Goal: Information Seeking & Learning: Learn about a topic

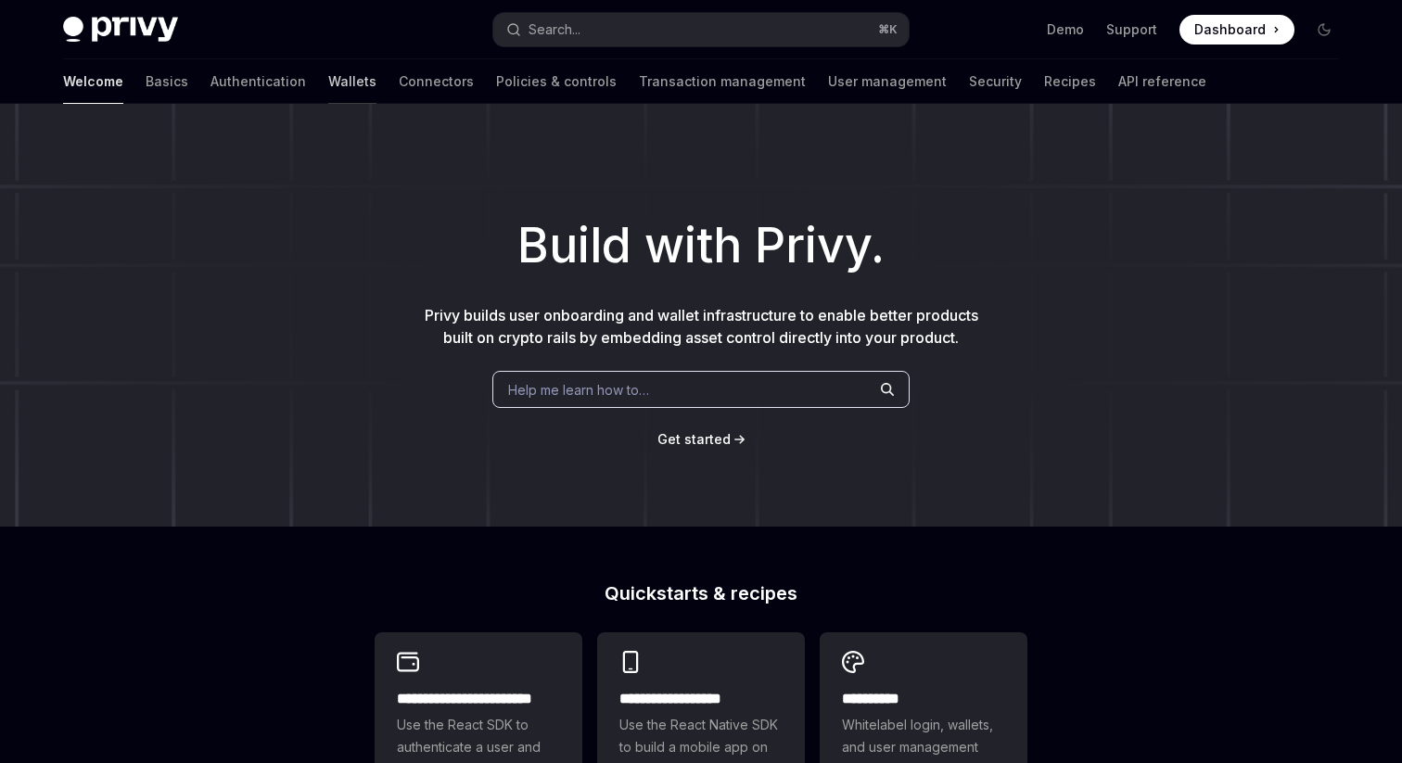
click at [328, 83] on link "Wallets" at bounding box center [352, 81] width 48 height 45
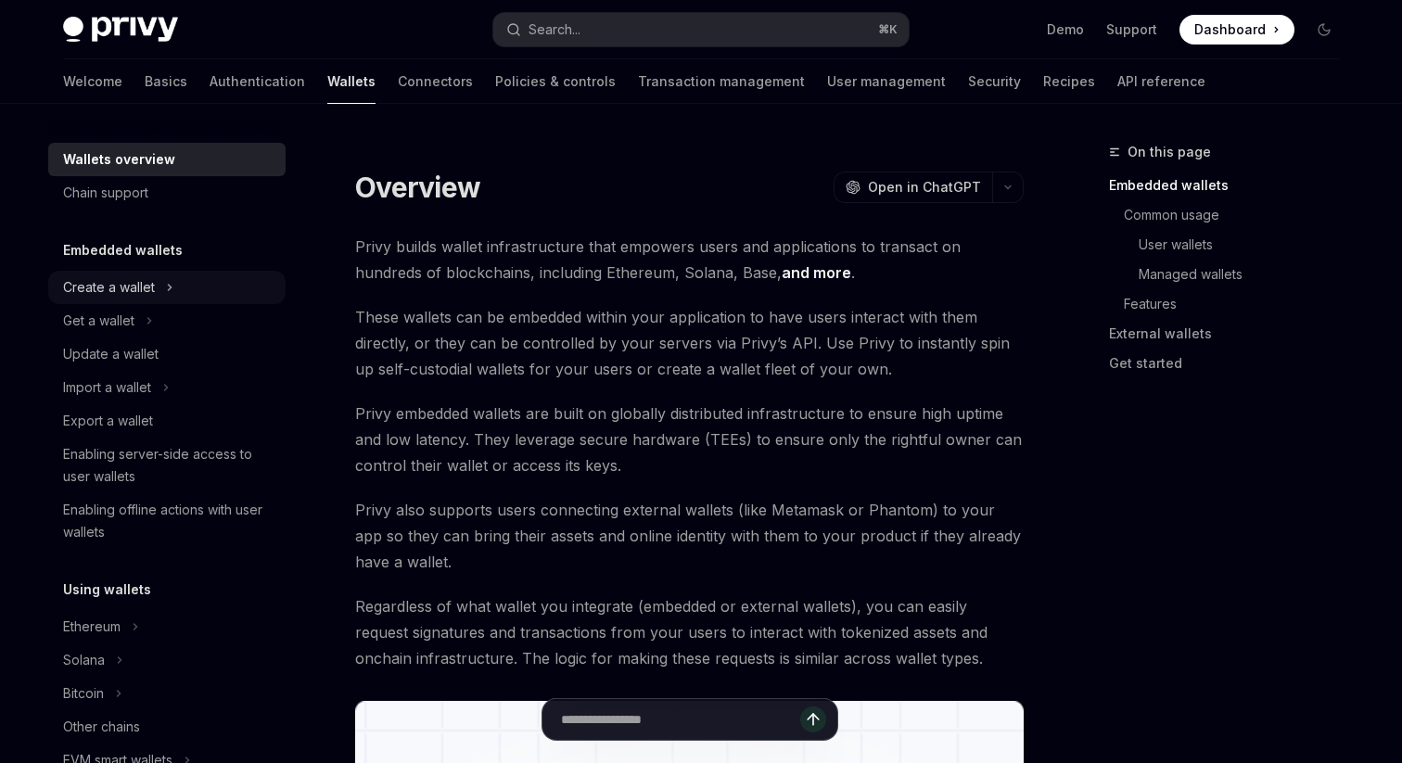
click at [107, 273] on button "Create a wallet" at bounding box center [166, 287] width 237 height 33
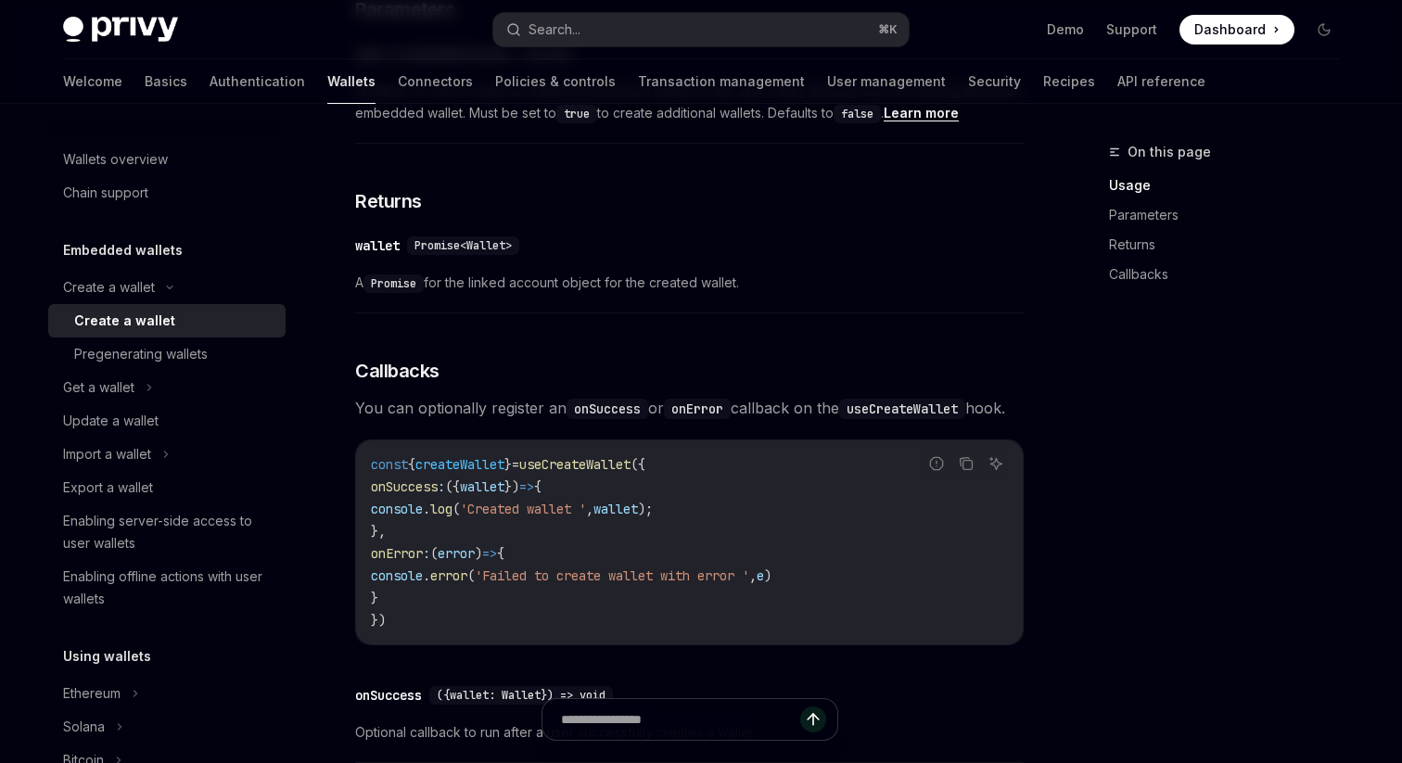
scroll to position [1071, 0]
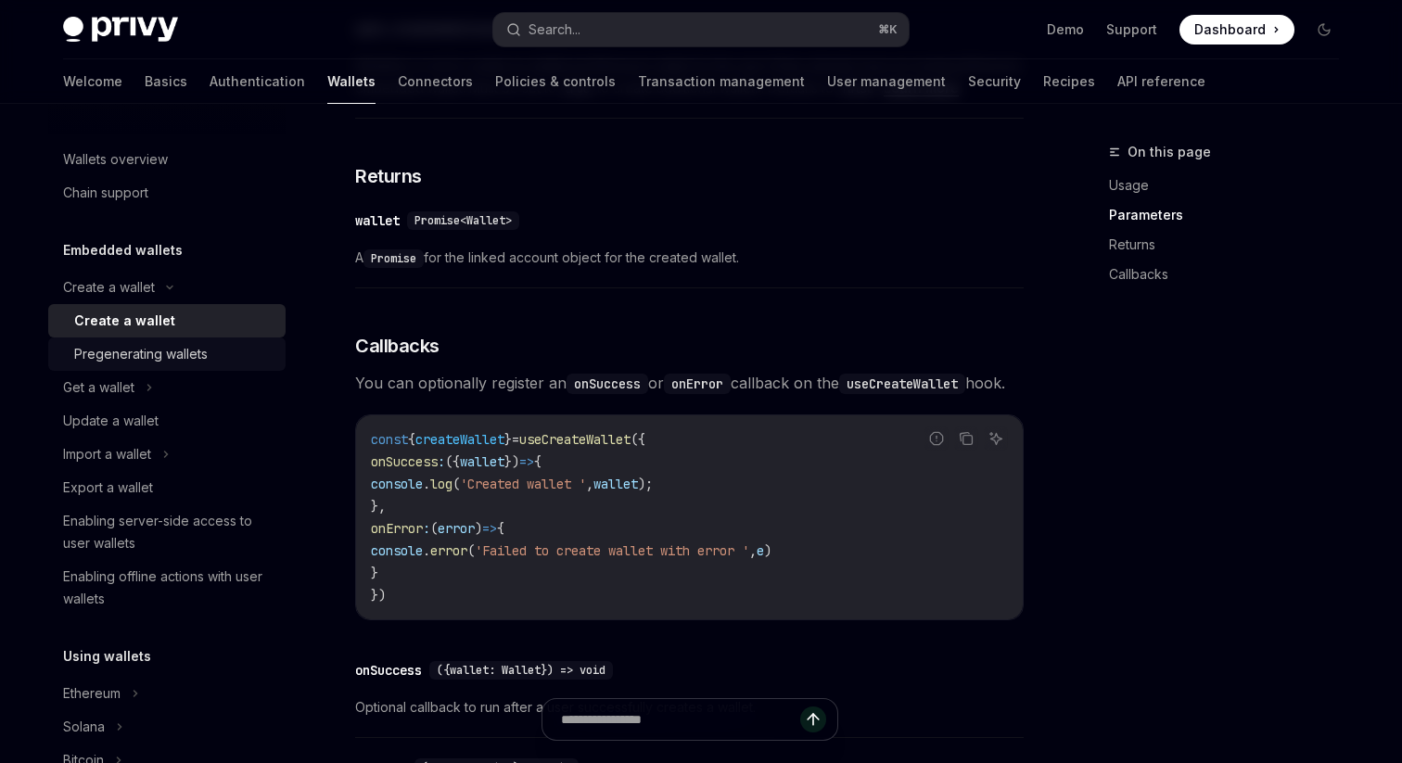
click at [185, 343] on div "Pregenerating wallets" at bounding box center [141, 354] width 134 height 22
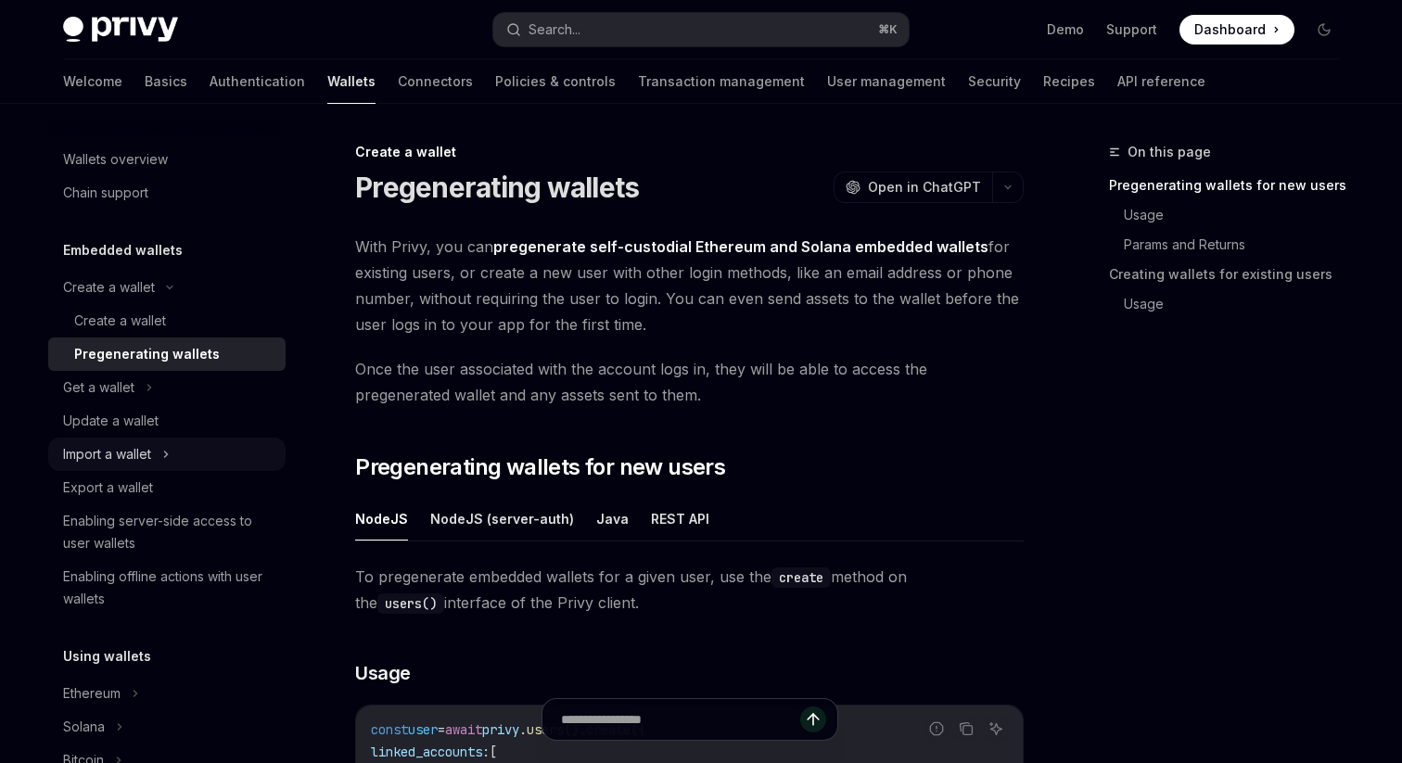
click at [156, 458] on button "Import a wallet" at bounding box center [166, 454] width 237 height 33
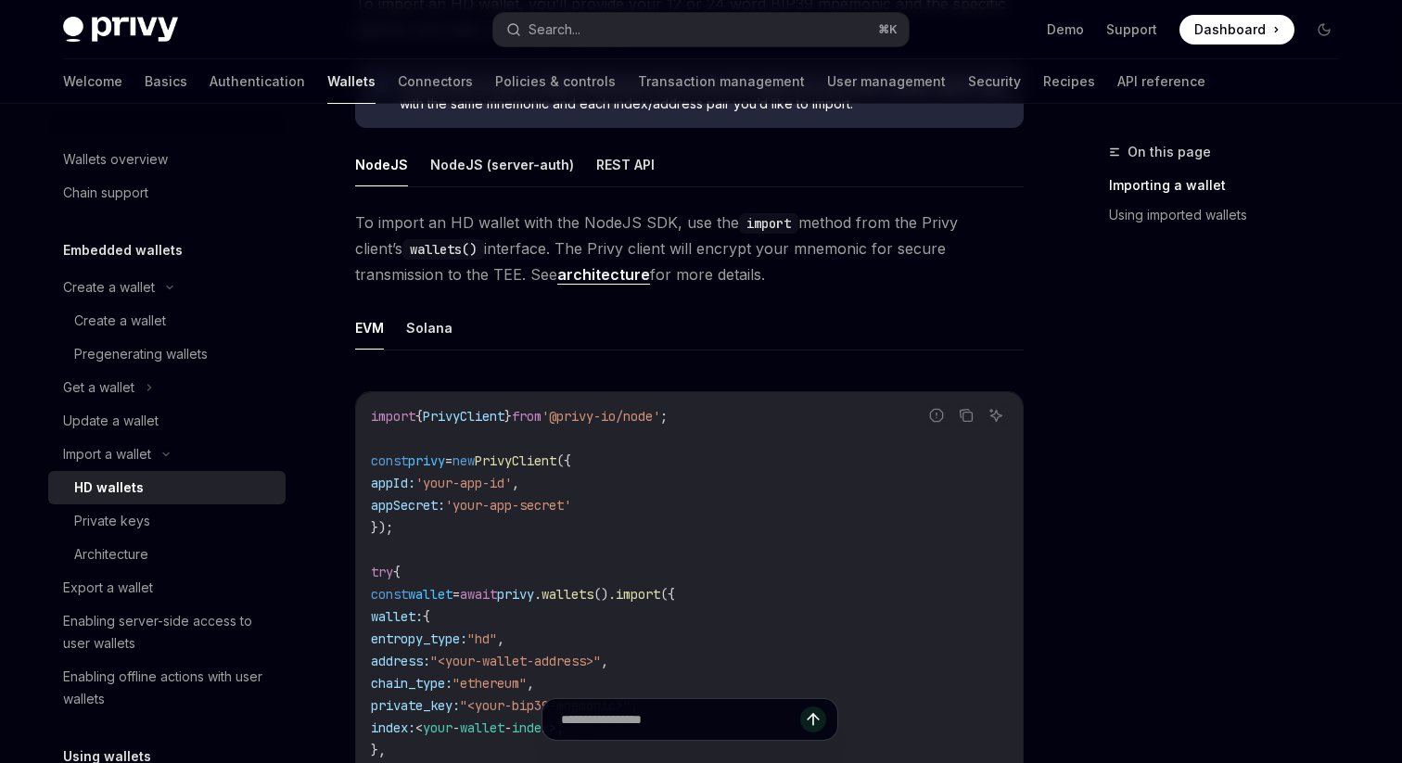
scroll to position [198, 0]
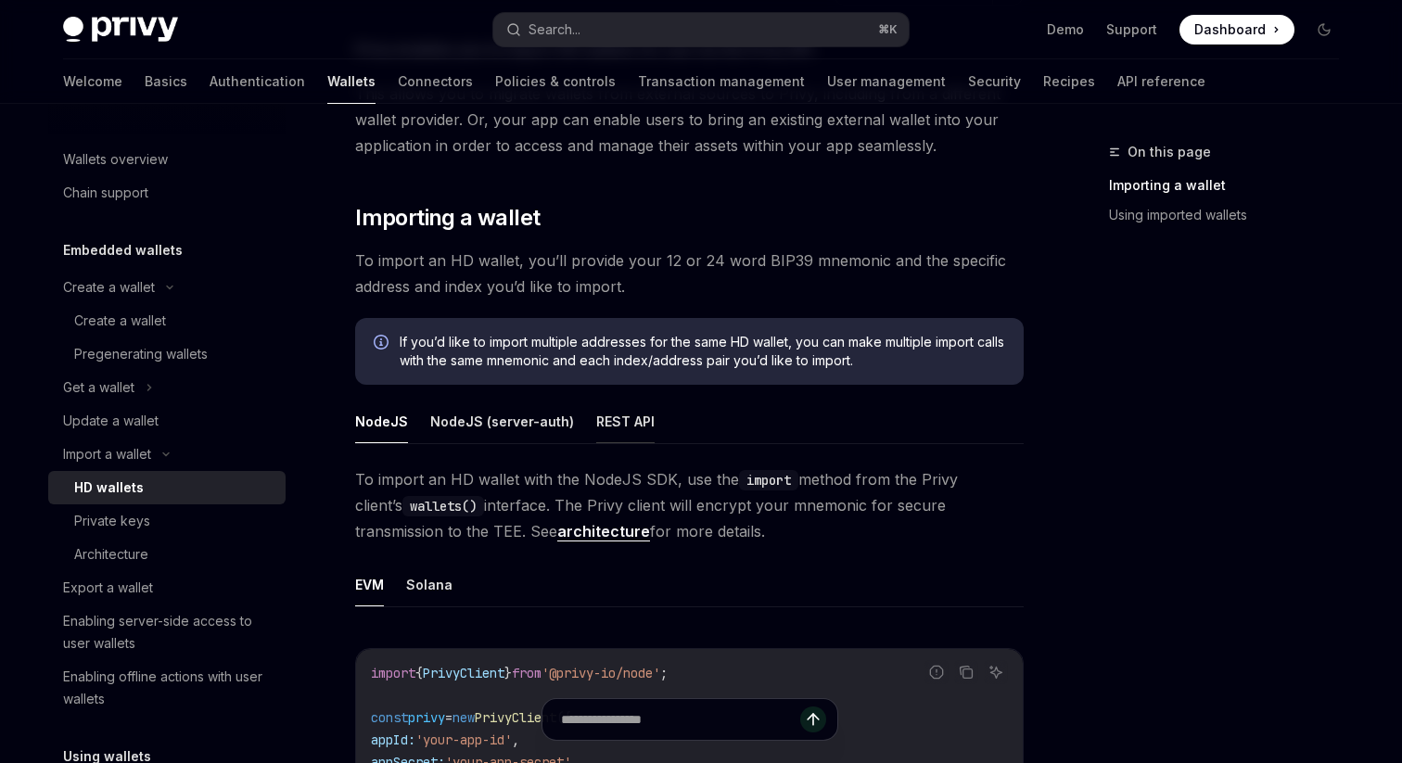
click at [614, 417] on button "REST API" at bounding box center [625, 422] width 58 height 44
type textarea "*"
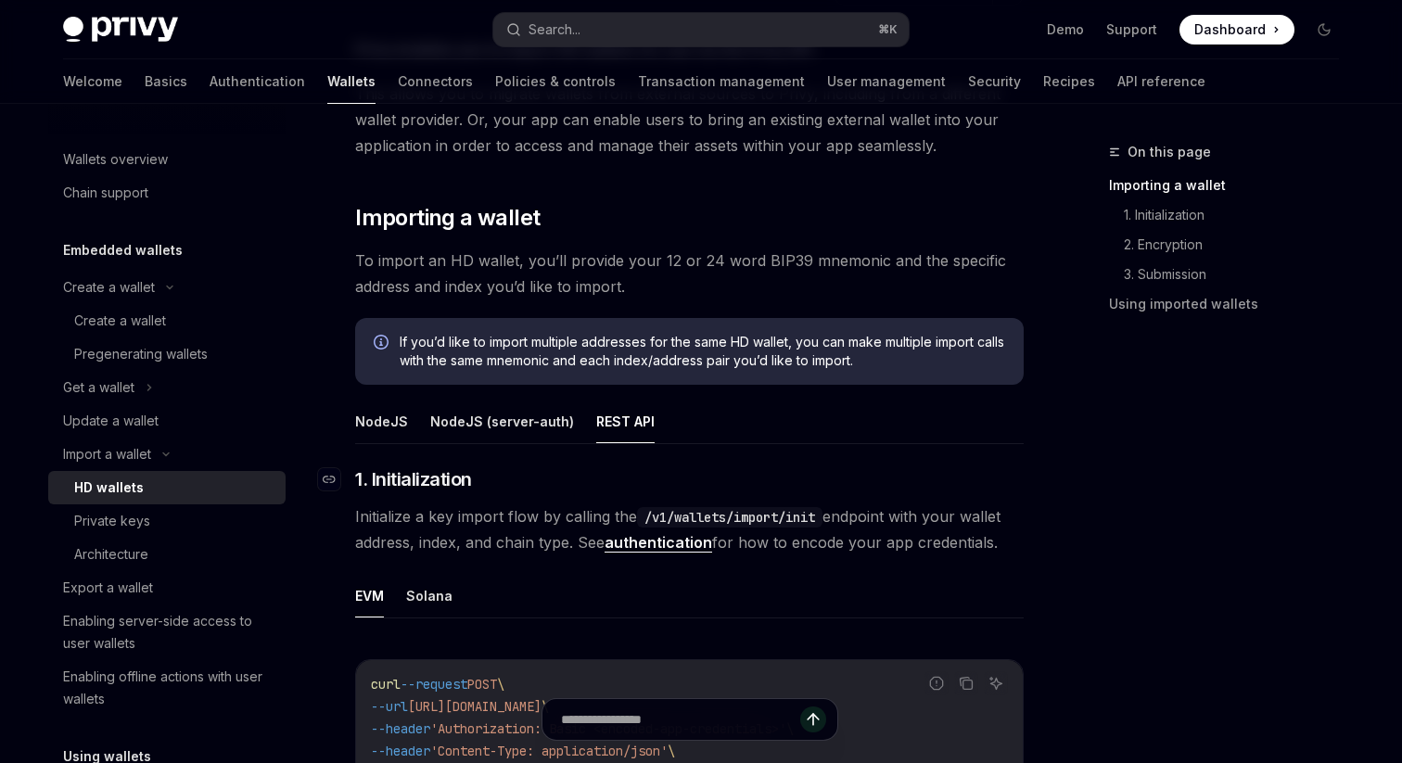
scroll to position [728, 0]
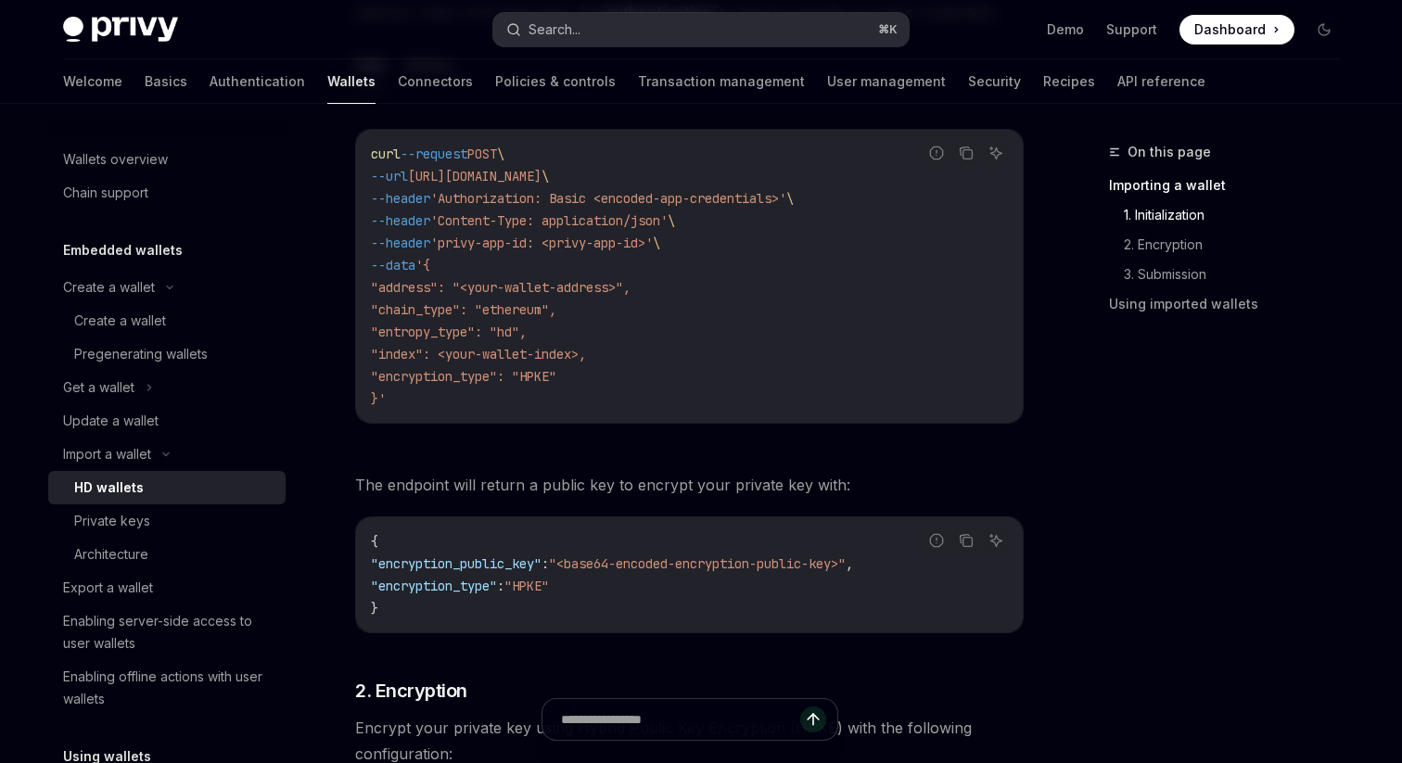
click at [529, 23] on div "Search..." at bounding box center [555, 30] width 52 height 22
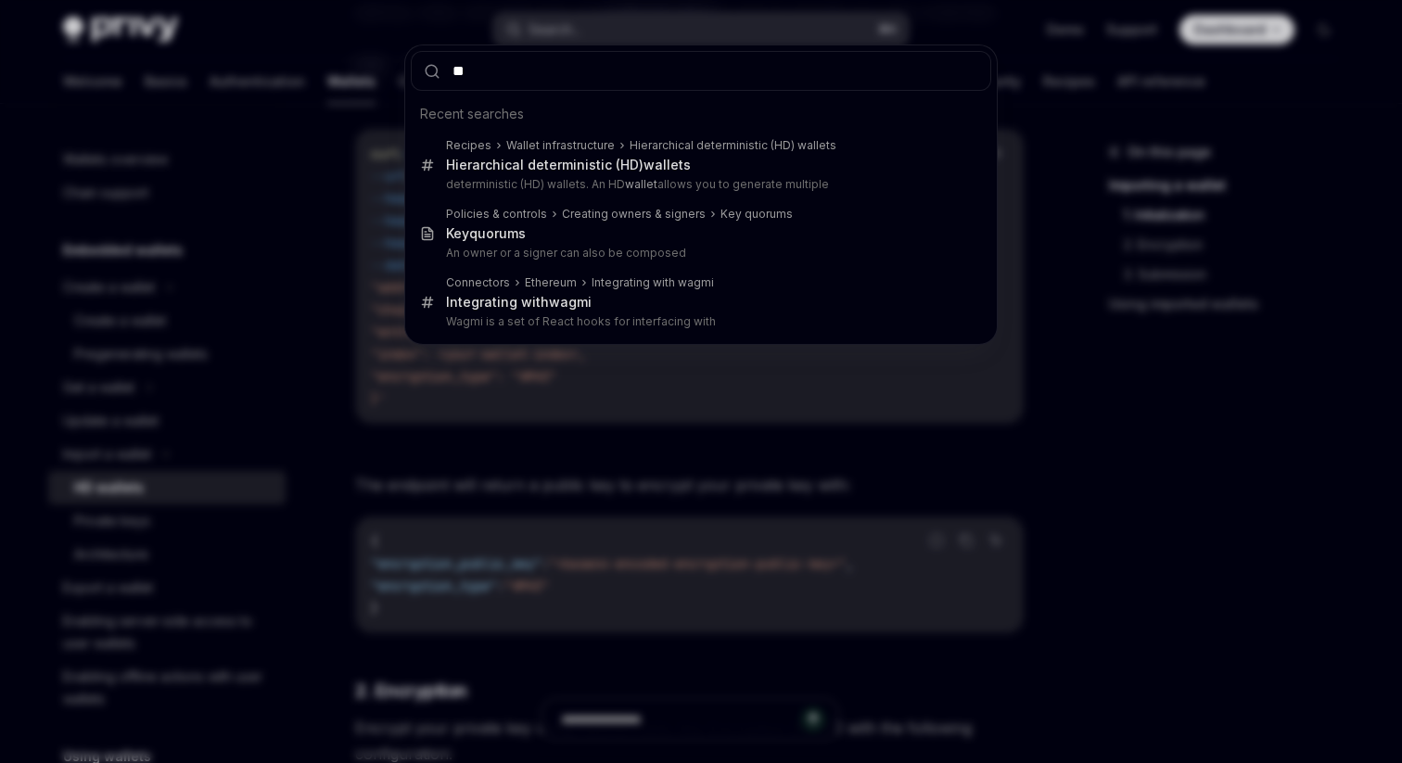
type input "***"
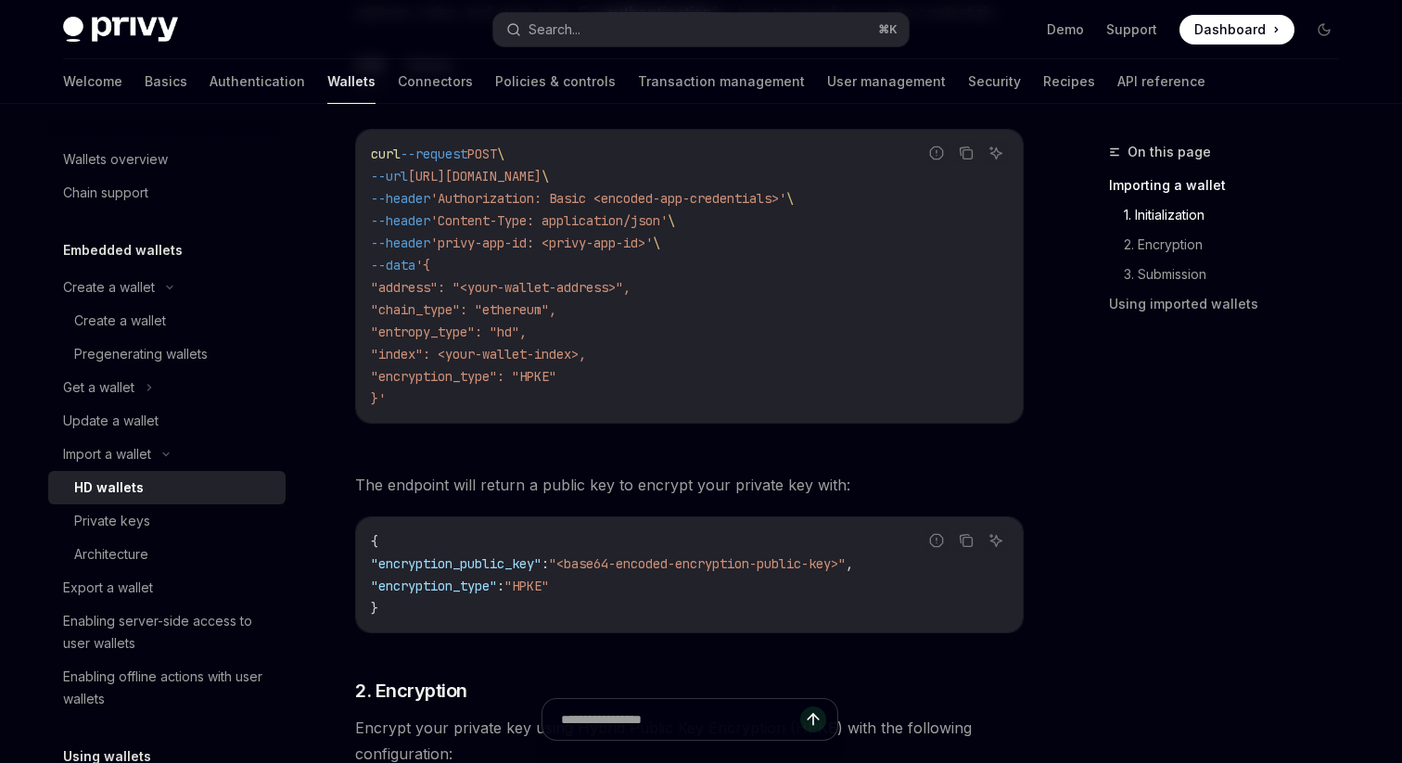
type textarea "*"
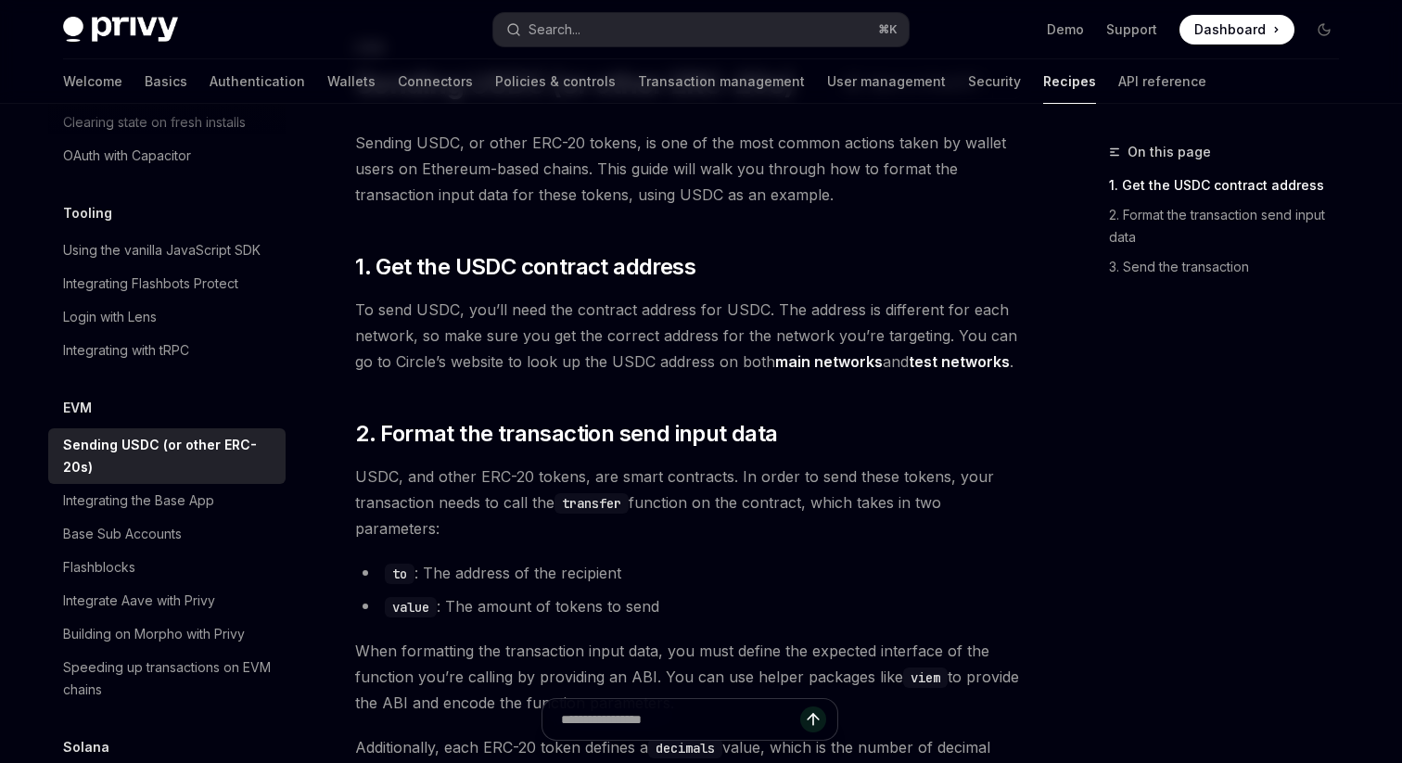
click at [521, 133] on span "Sending USDC, or other ERC-20 tokens, is one of the most common actions taken b…" at bounding box center [689, 169] width 669 height 78
click at [550, 10] on div "Privy Docs home page Search... ⌘ K Demo Support Dashboard Dashboard Search..." at bounding box center [701, 29] width 1276 height 59
click at [539, 20] on div "Search..." at bounding box center [555, 30] width 52 height 22
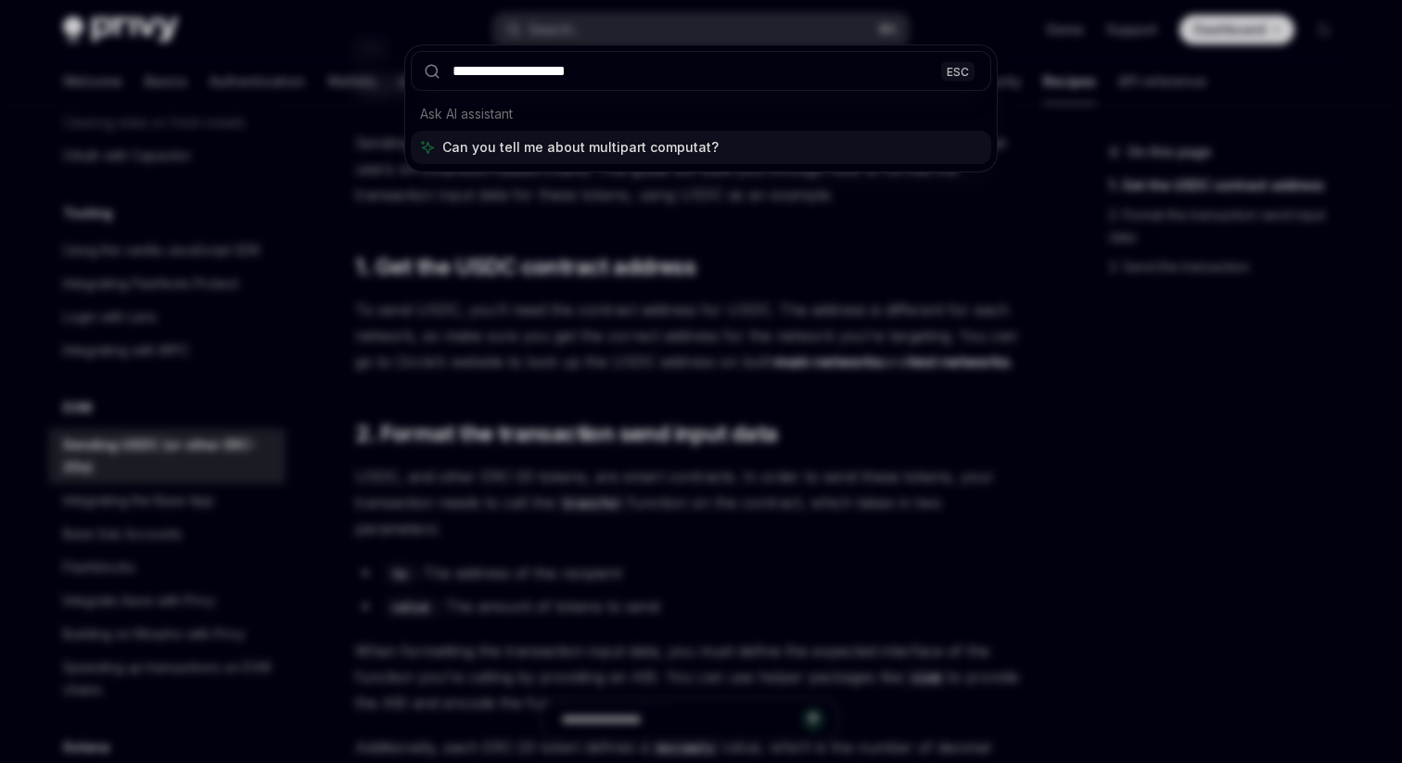
type input "**********"
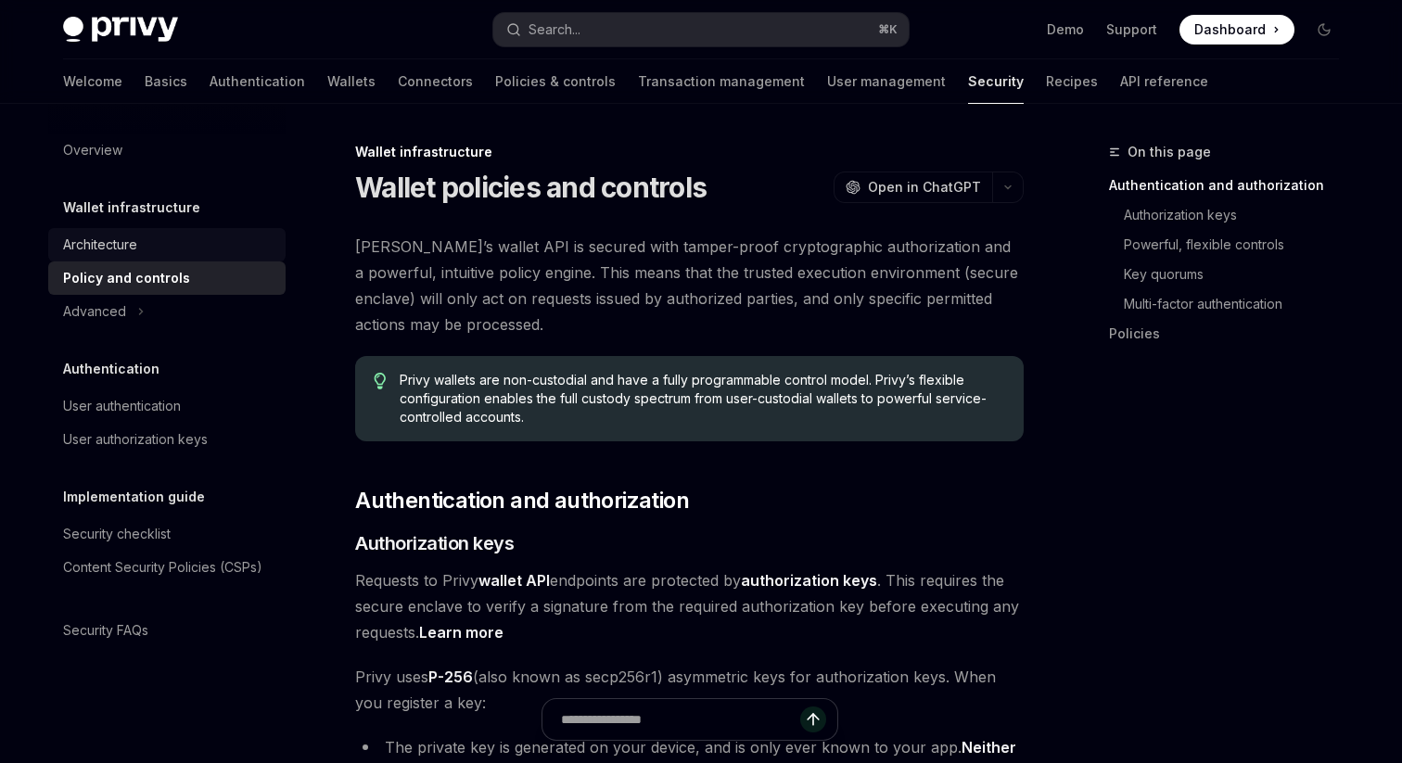
click at [160, 253] on div "Architecture" at bounding box center [168, 245] width 211 height 22
type textarea "*"
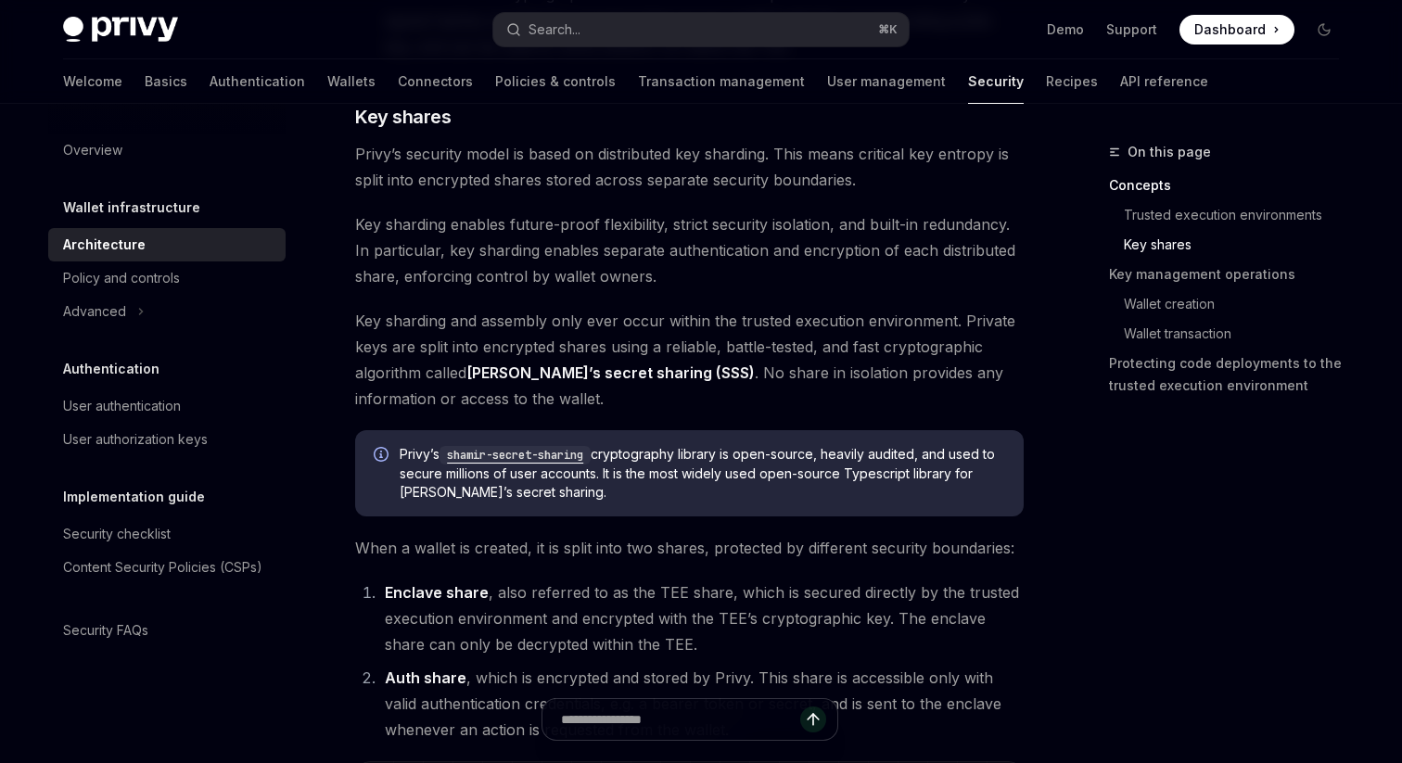
scroll to position [868, 0]
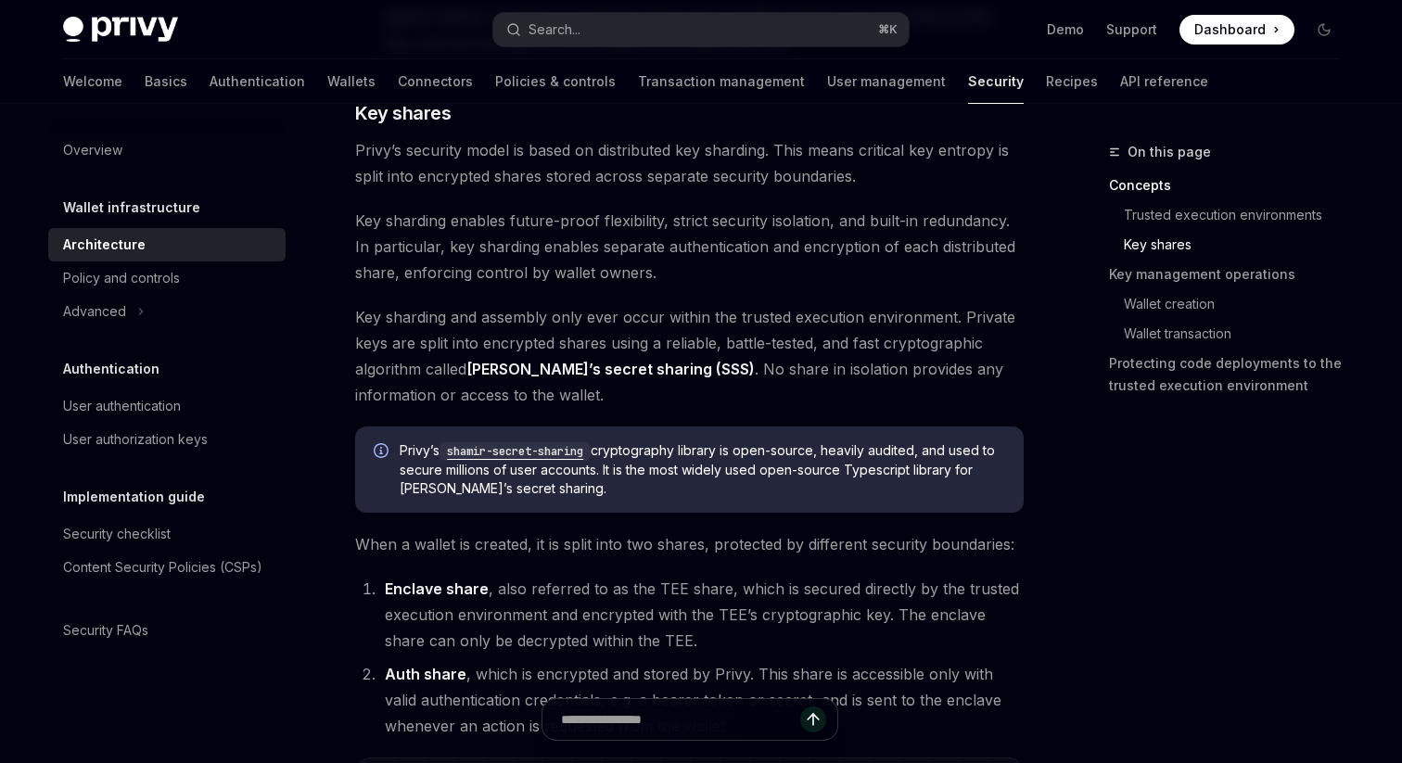
click at [663, 373] on link "[PERSON_NAME]’s secret sharing (SSS)" at bounding box center [611, 369] width 288 height 19
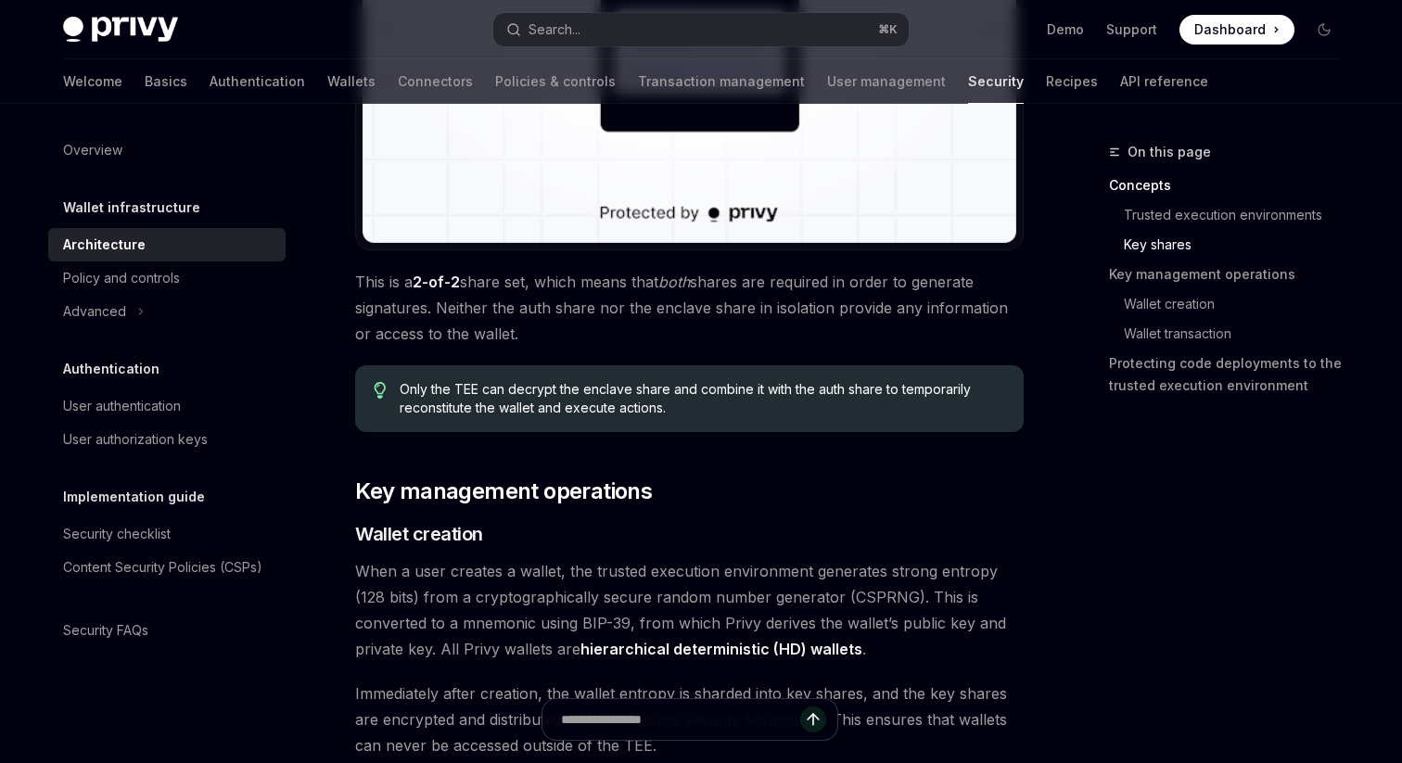
scroll to position [1860, 0]
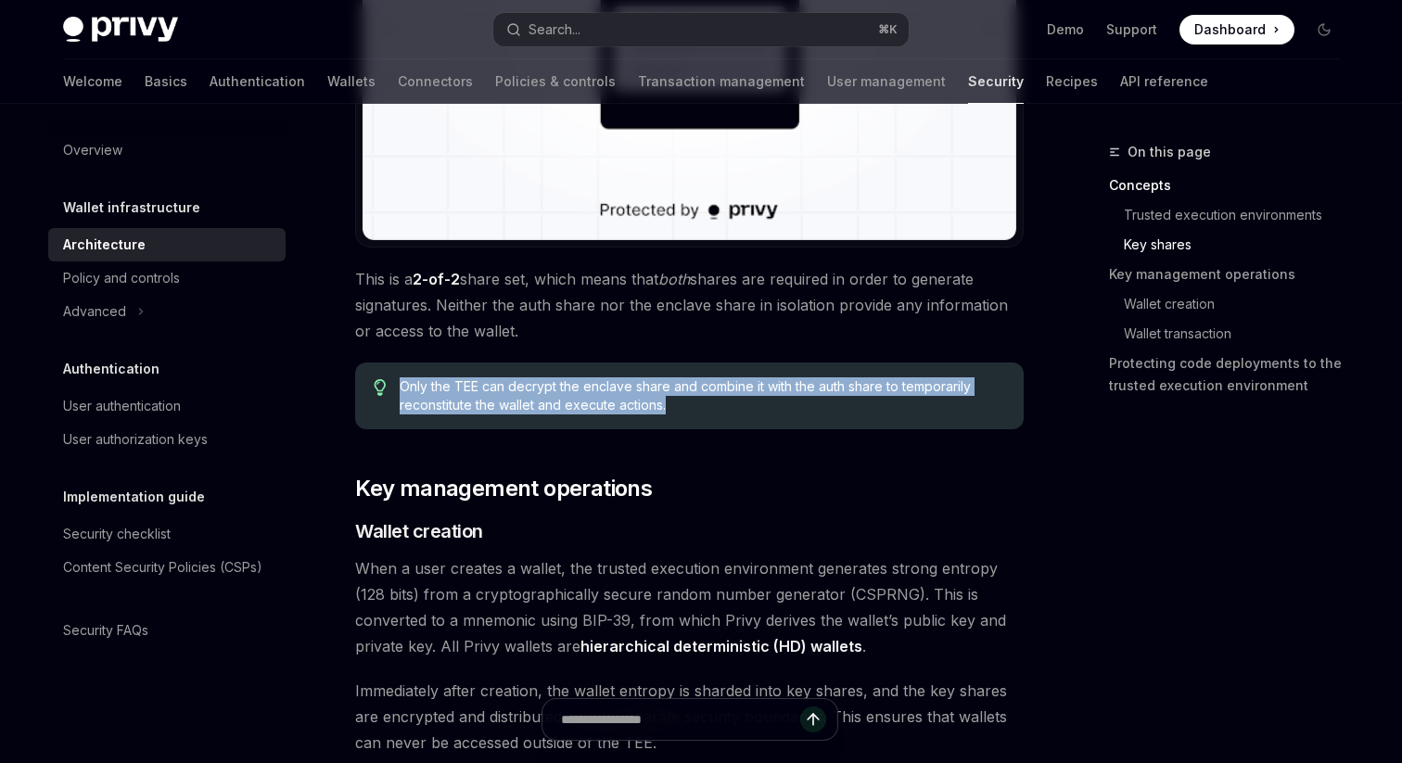
drag, startPoint x: 703, startPoint y: 421, endPoint x: 664, endPoint y: 357, distance: 74.9
click at [664, 357] on div "[PERSON_NAME]’s security architecture combines trusted execution environments (…" at bounding box center [689, 455] width 669 height 4163
click at [664, 348] on div "[PERSON_NAME]’s security architecture combines trusted execution environments (…" at bounding box center [689, 455] width 669 height 4163
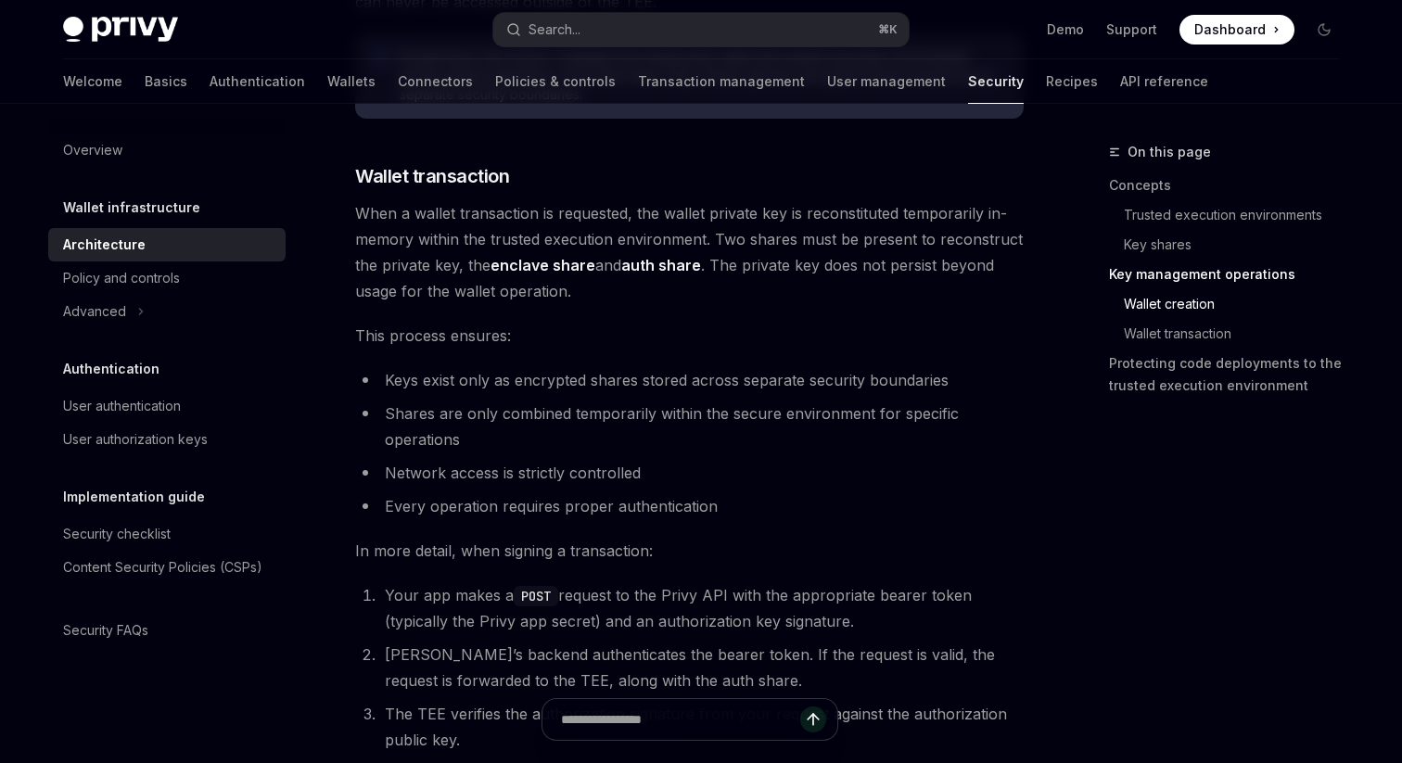
scroll to position [2603, 0]
click at [659, 268] on strong "auth share" at bounding box center [661, 263] width 80 height 19
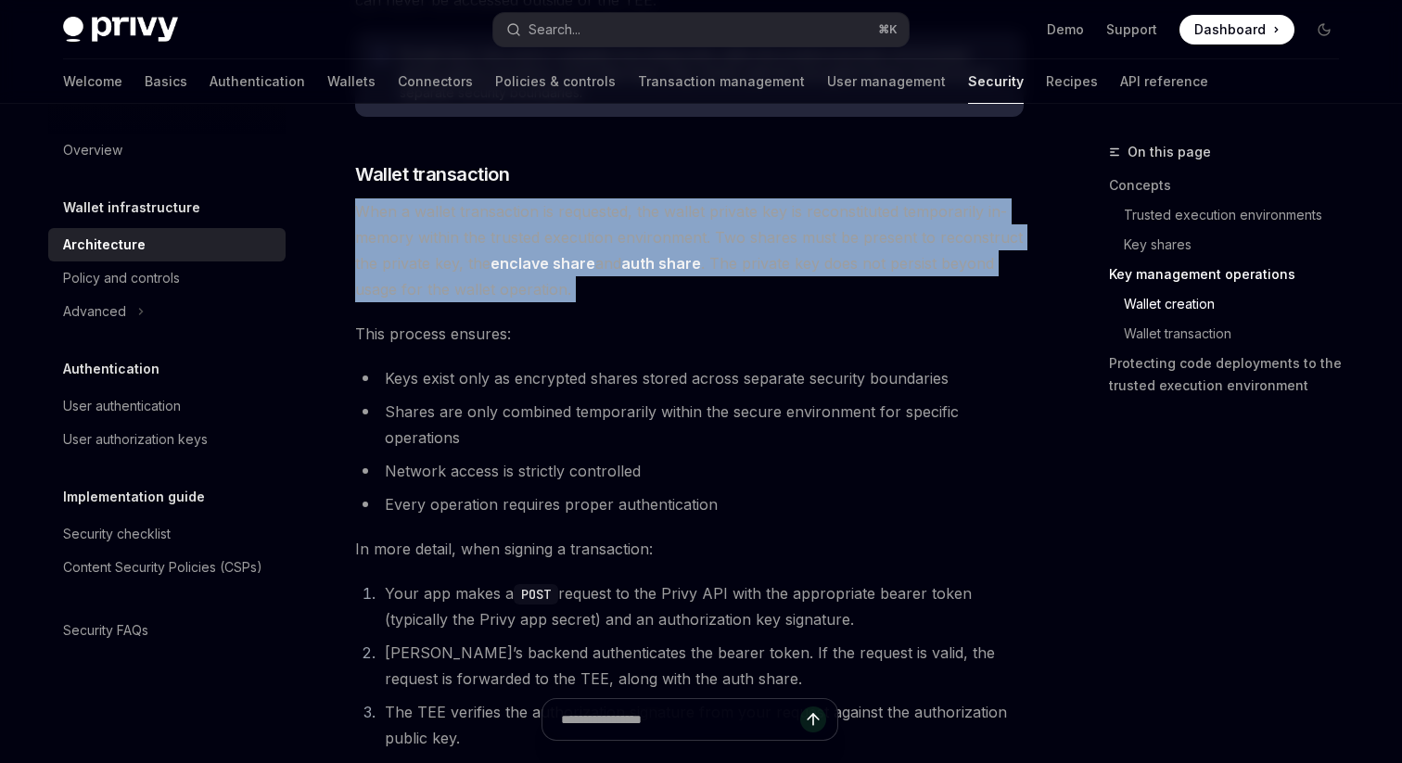
click at [659, 268] on strong "auth share" at bounding box center [661, 263] width 80 height 19
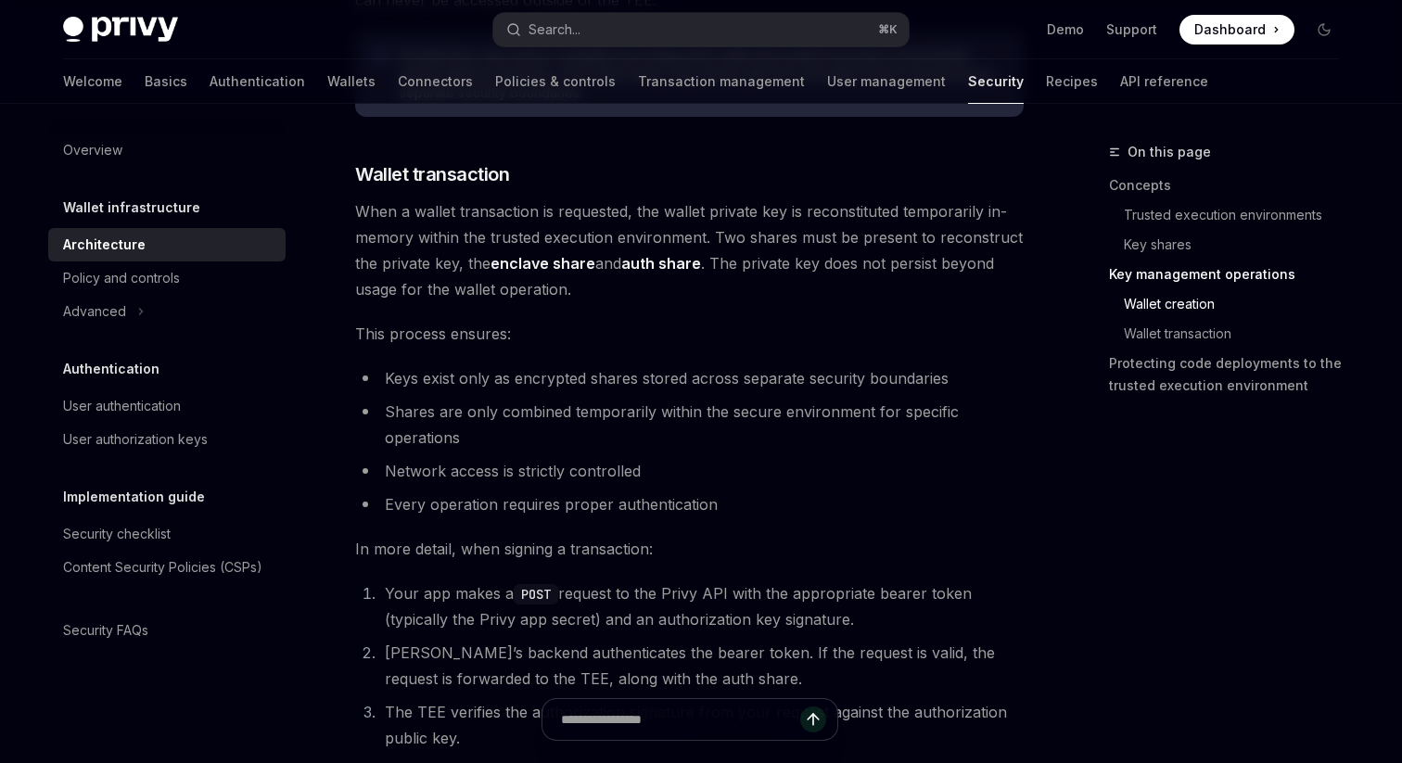
click at [659, 301] on span "When a wallet transaction is requested, the wallet private key is reconstituted…" at bounding box center [689, 250] width 669 height 104
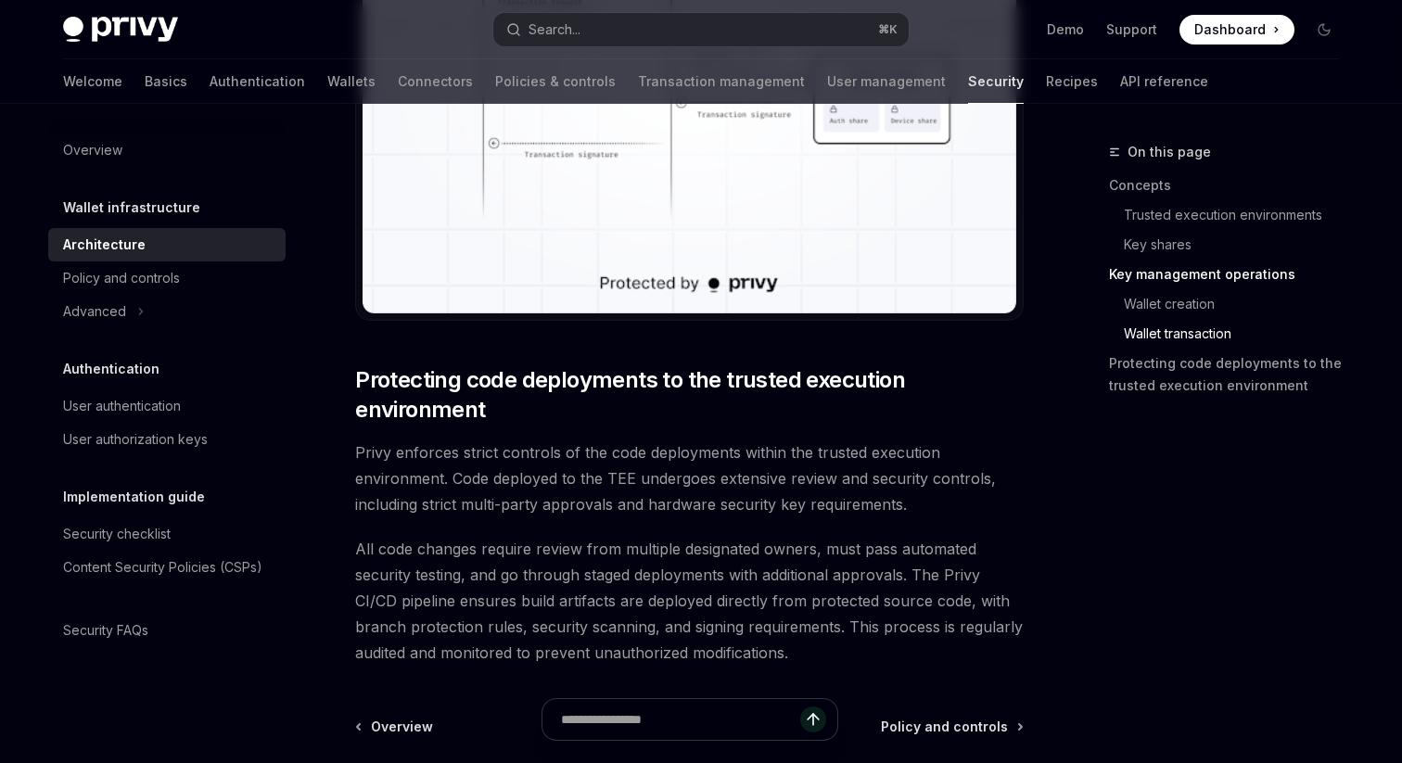
scroll to position [3732, 0]
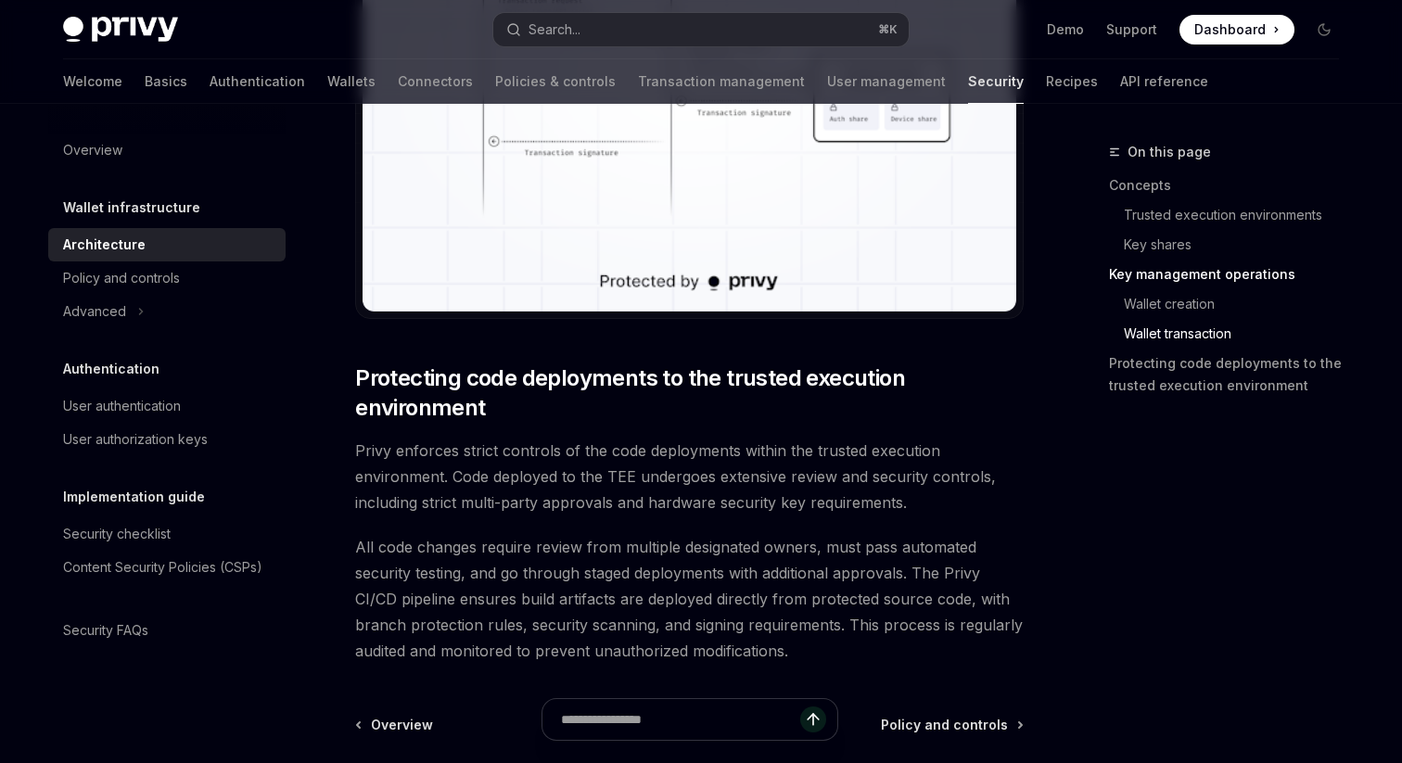
click at [534, 448] on span "Privy enforces strict controls of the code deployments within the trusted execu…" at bounding box center [689, 477] width 669 height 78
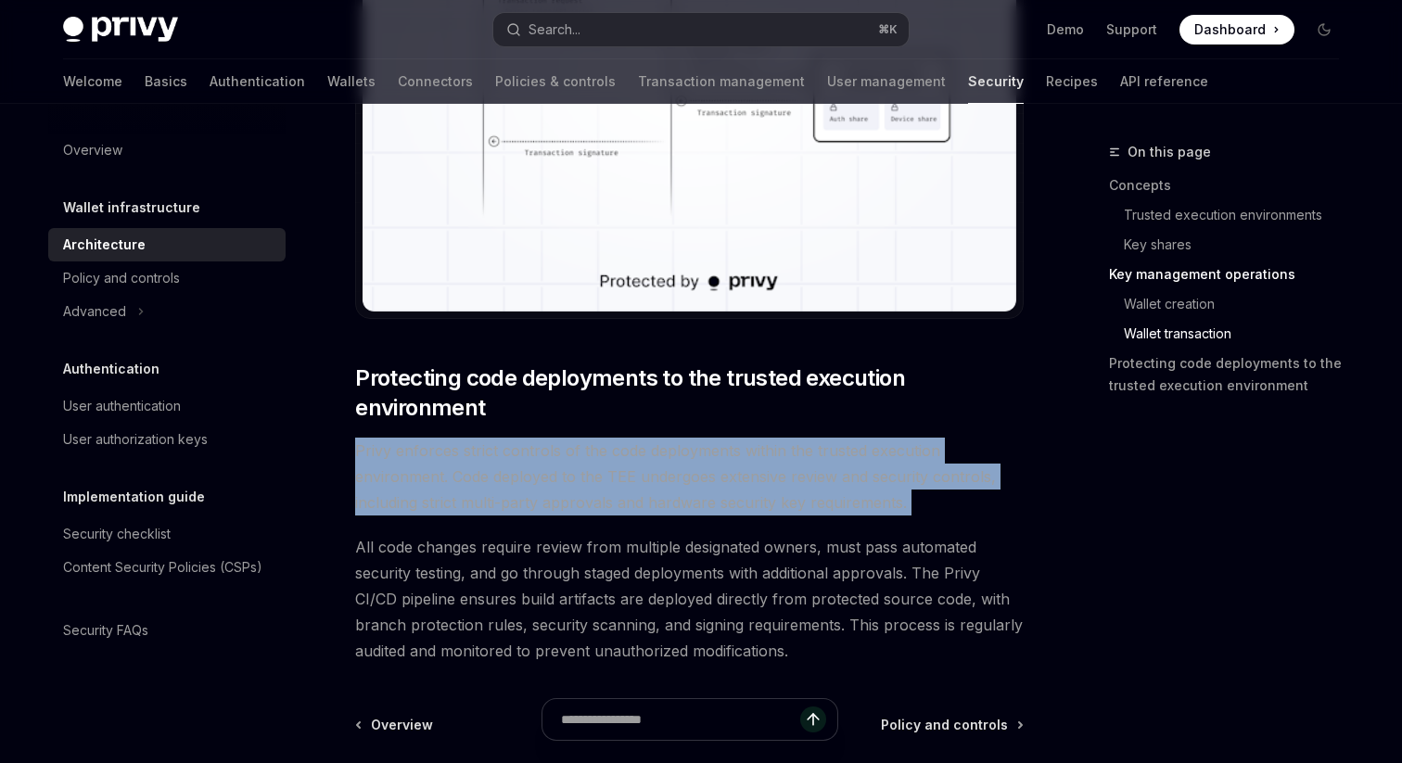
click at [534, 448] on span "Privy enforces strict controls of the code deployments within the trusted execu…" at bounding box center [689, 477] width 669 height 78
click at [544, 504] on span "Privy enforces strict controls of the code deployments within the trusted execu…" at bounding box center [689, 477] width 669 height 78
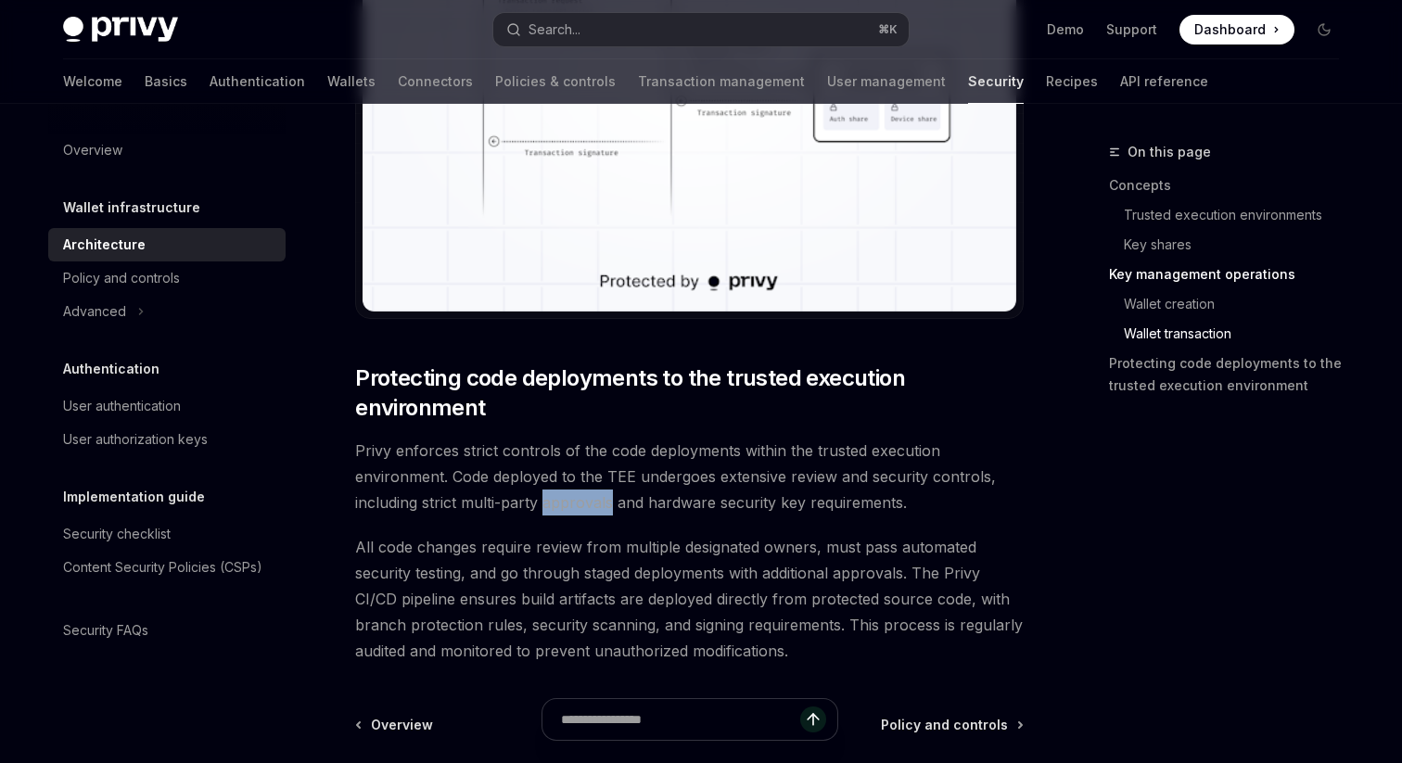
click at [544, 504] on span "Privy enforces strict controls of the code deployments within the trusted execu…" at bounding box center [689, 477] width 669 height 78
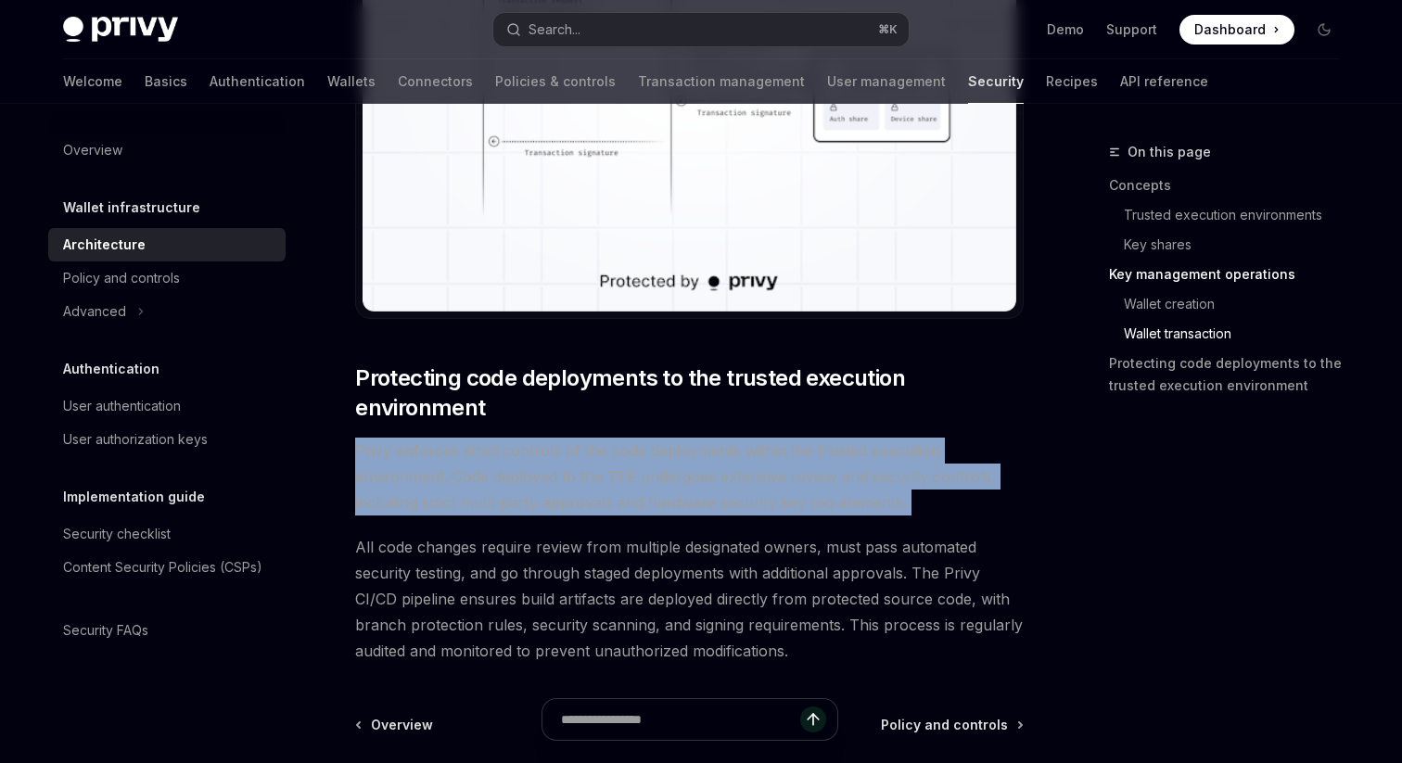
click at [544, 504] on span "Privy enforces strict controls of the code deployments within the trusted execu…" at bounding box center [689, 477] width 669 height 78
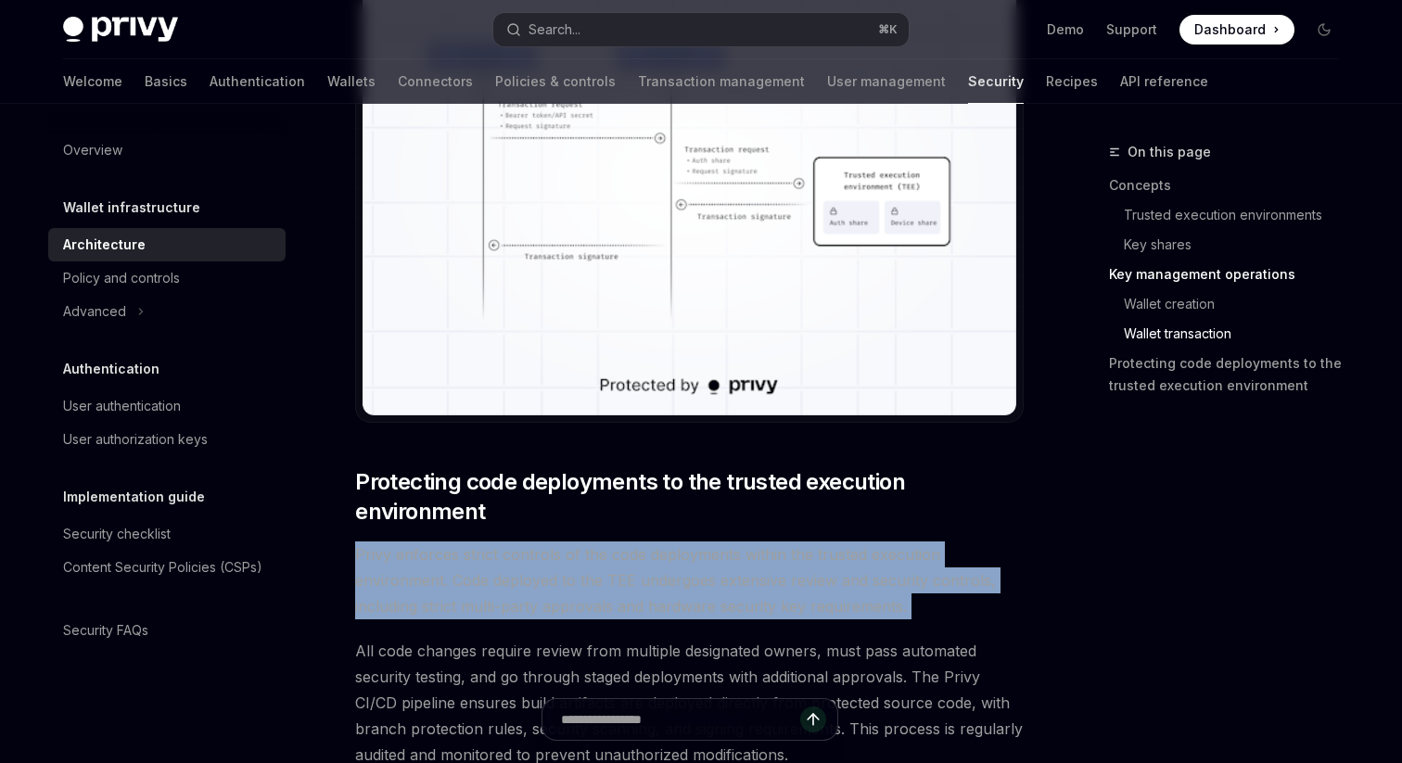
scroll to position [3601, 0]
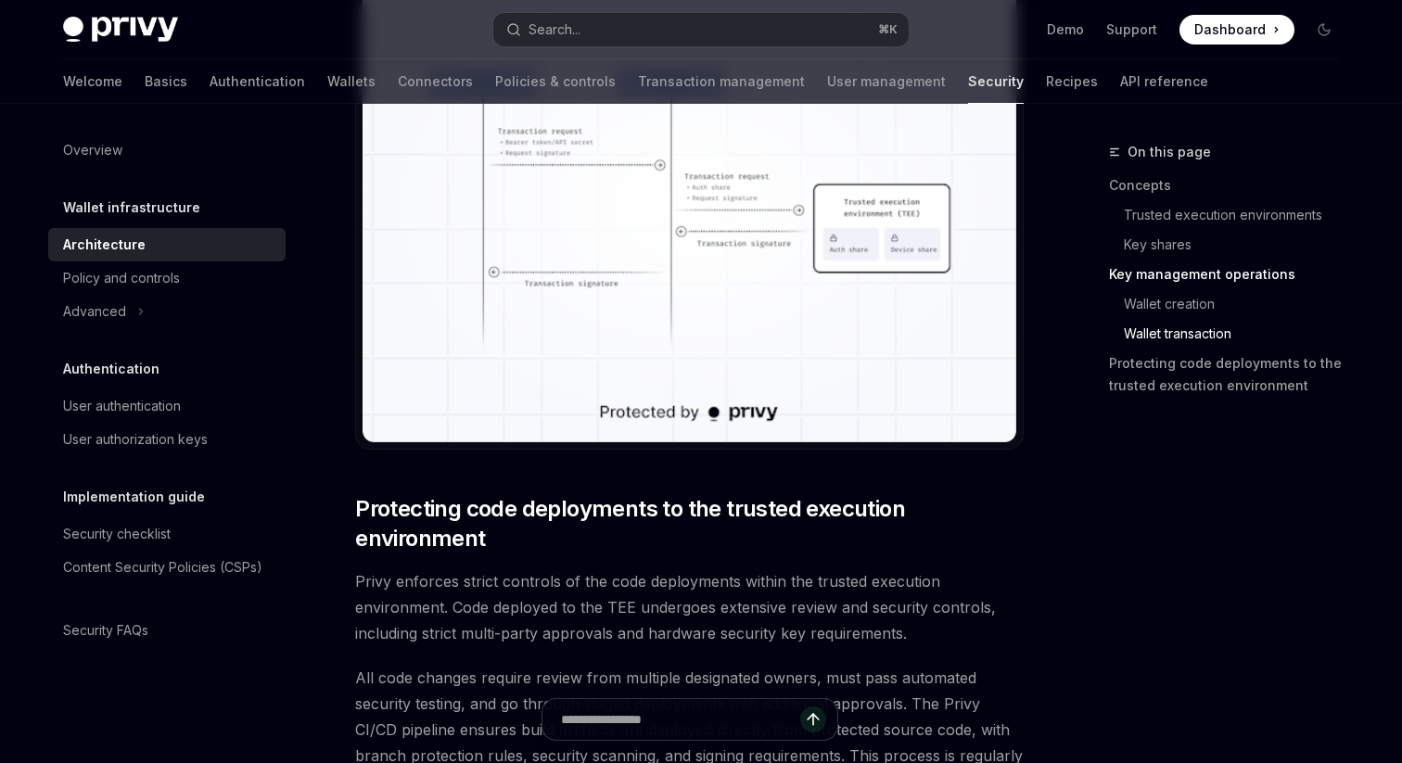
click at [564, 552] on span "Protecting code deployments to the trusted execution environment" at bounding box center [689, 523] width 669 height 59
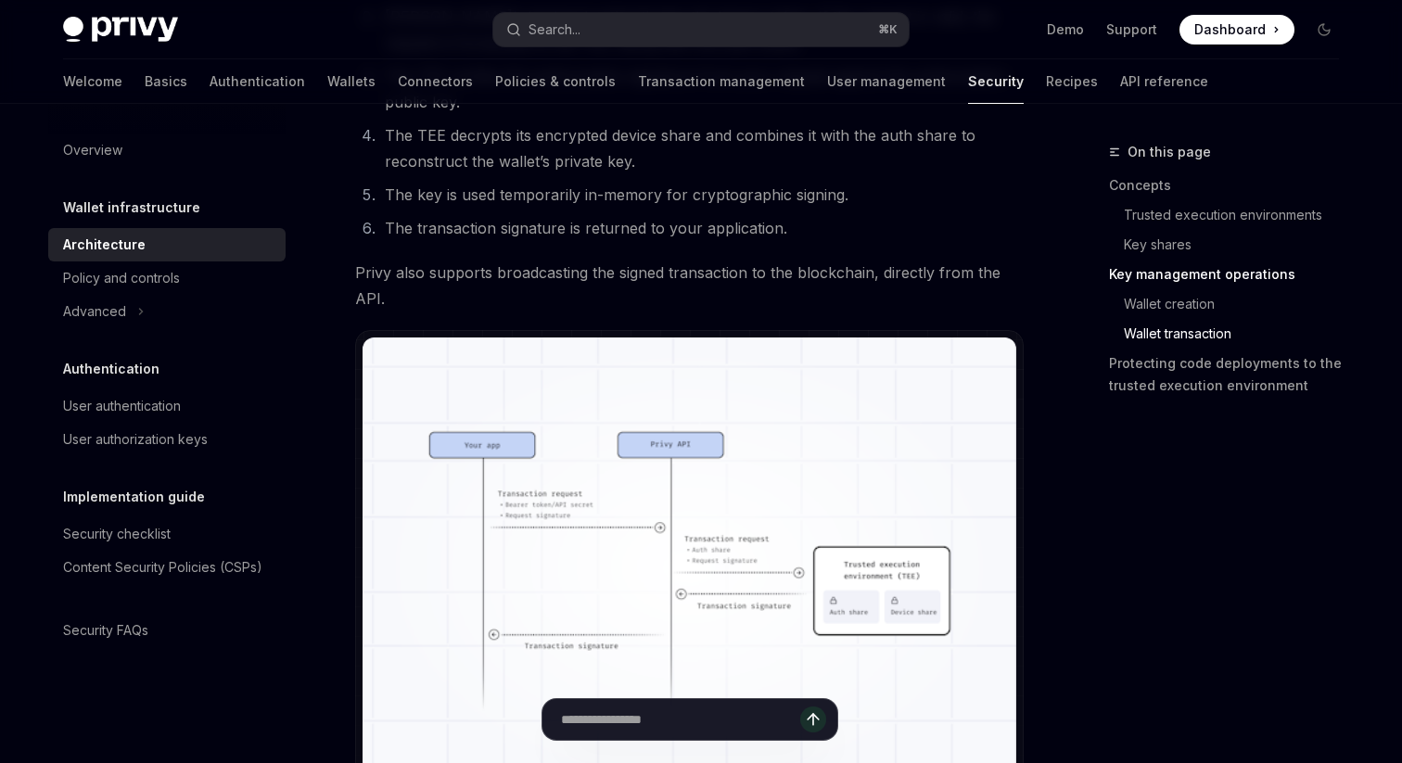
scroll to position [3128, 0]
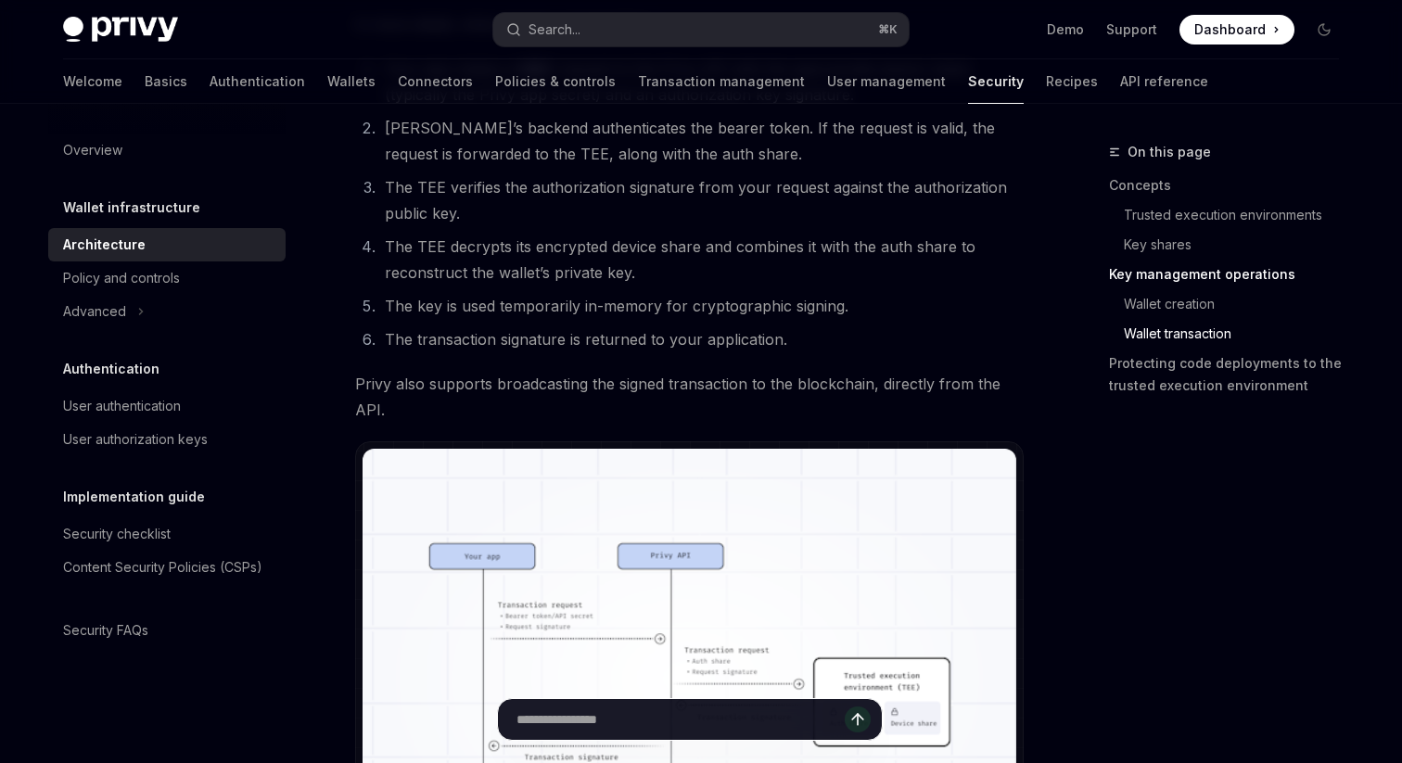
click at [638, 716] on input "Ask a question..." at bounding box center [681, 719] width 328 height 41
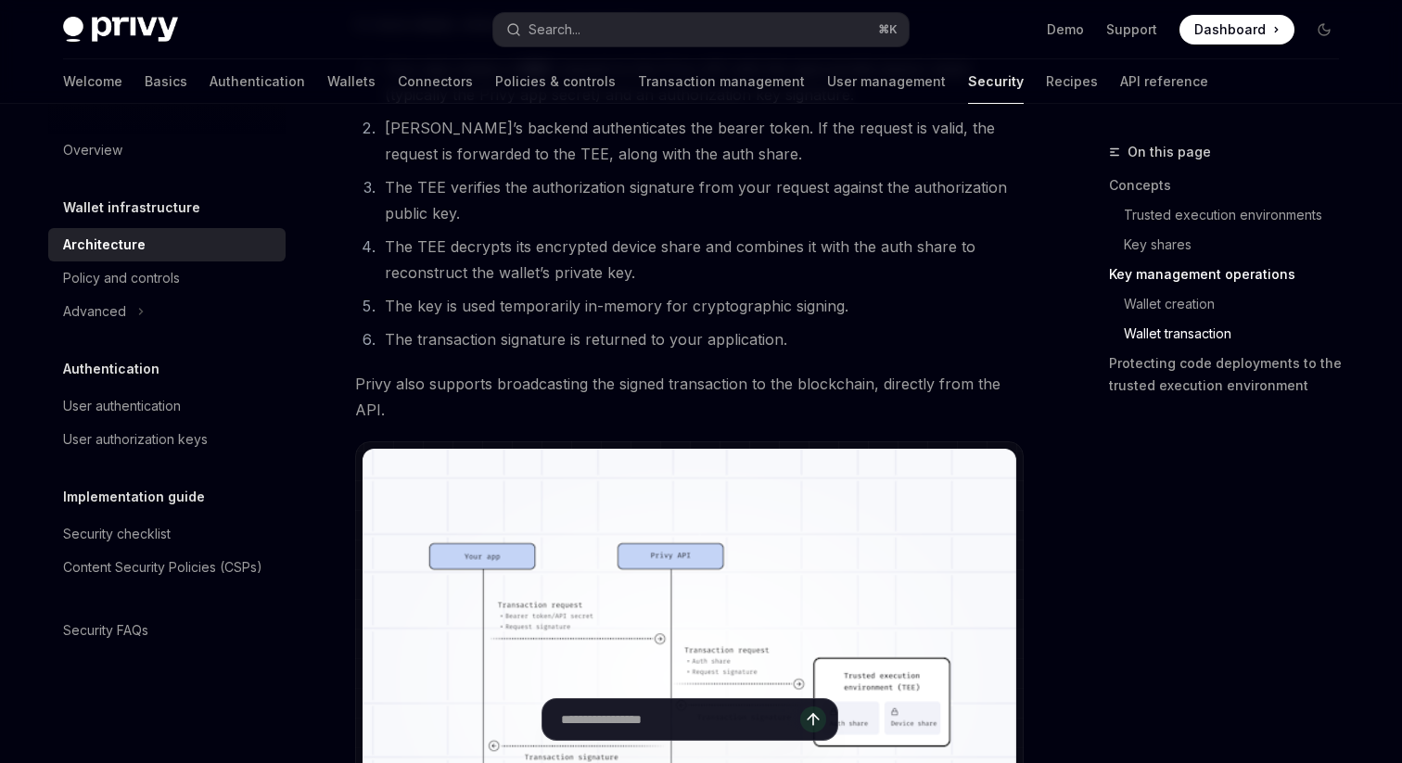
click at [637, 642] on img at bounding box center [690, 682] width 654 height 467
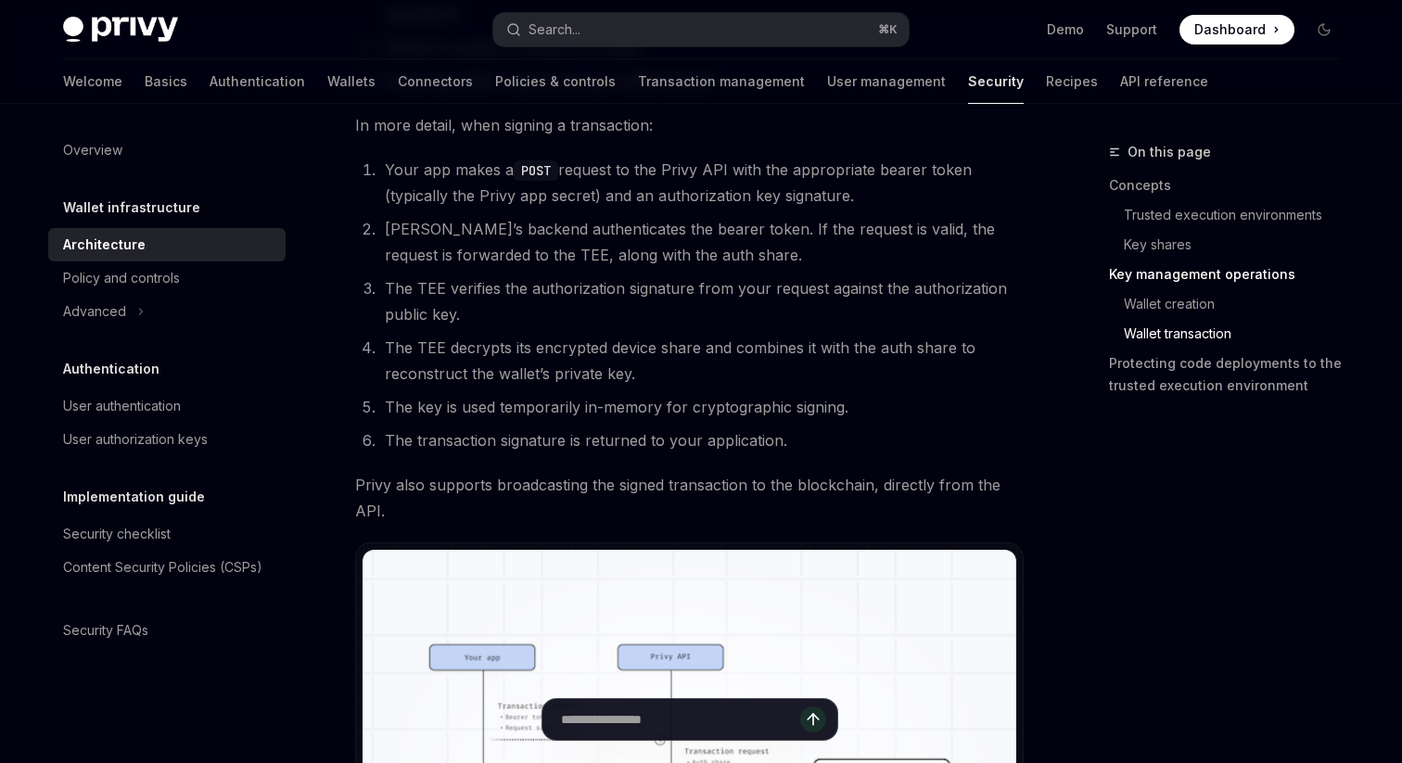
scroll to position [3026, 0]
click at [616, 439] on li "The transaction signature is returned to your application." at bounding box center [701, 441] width 645 height 26
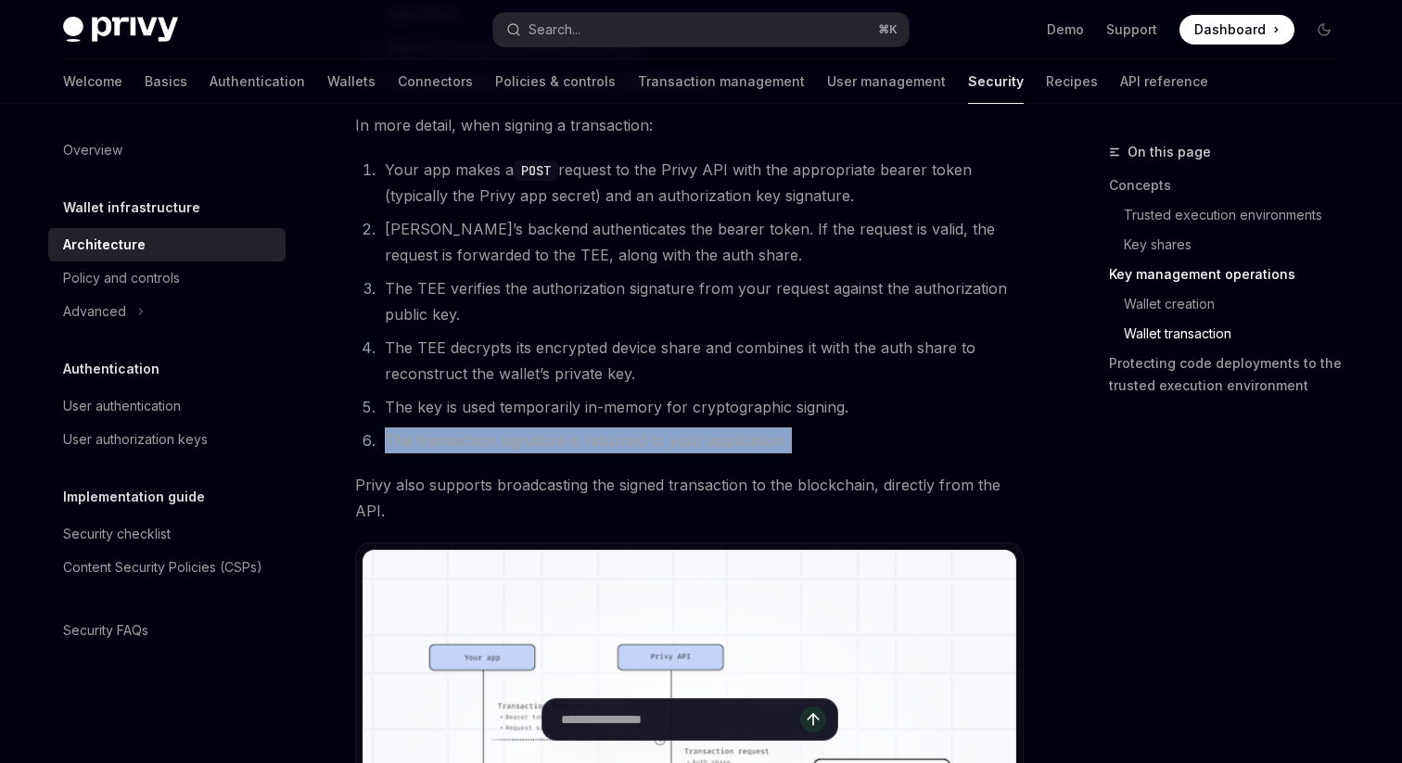
click at [616, 439] on li "The transaction signature is returned to your application." at bounding box center [701, 441] width 645 height 26
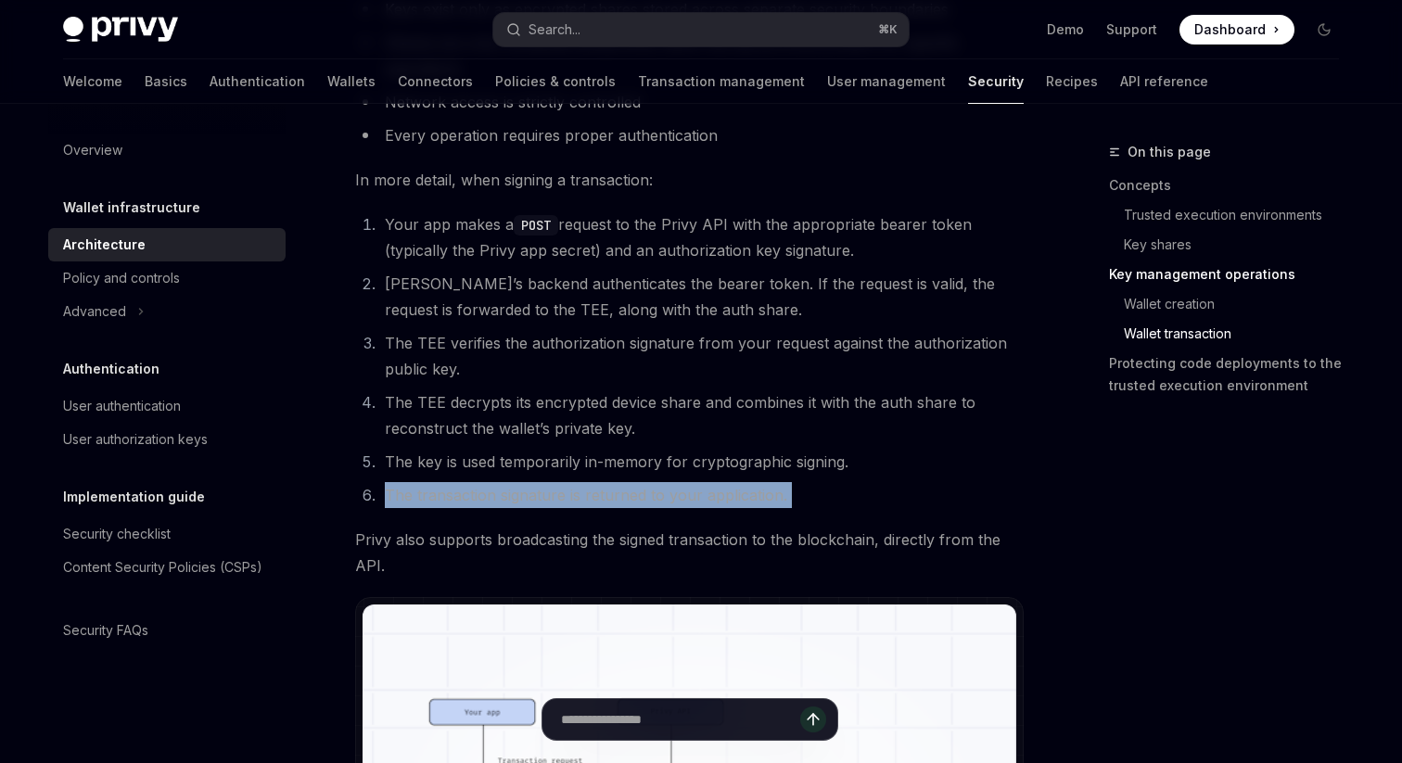
scroll to position [2988, 0]
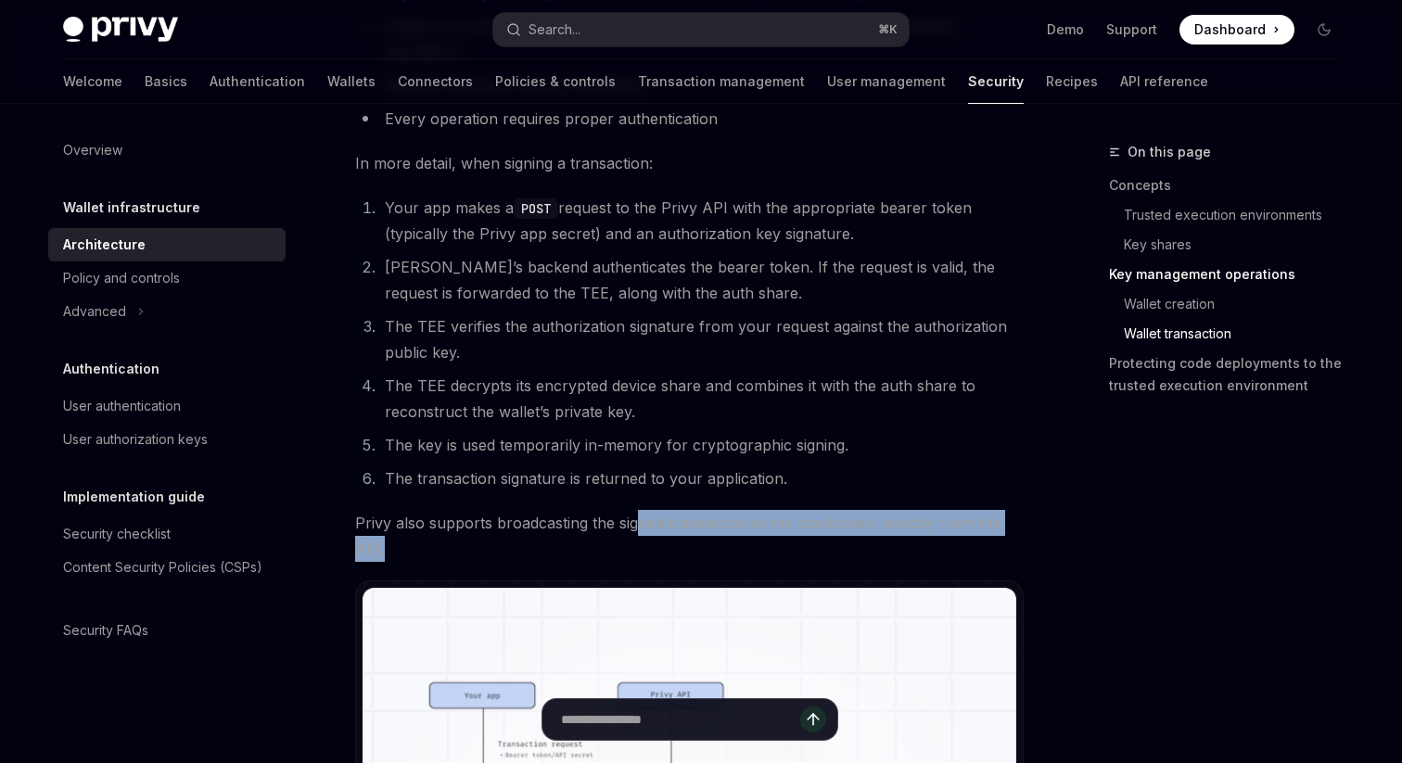
drag, startPoint x: 639, startPoint y: 545, endPoint x: 633, endPoint y: 518, distance: 28.4
click at [633, 518] on span "Privy also supports broadcasting the signed transaction to the blockchain, dire…" at bounding box center [689, 536] width 669 height 52
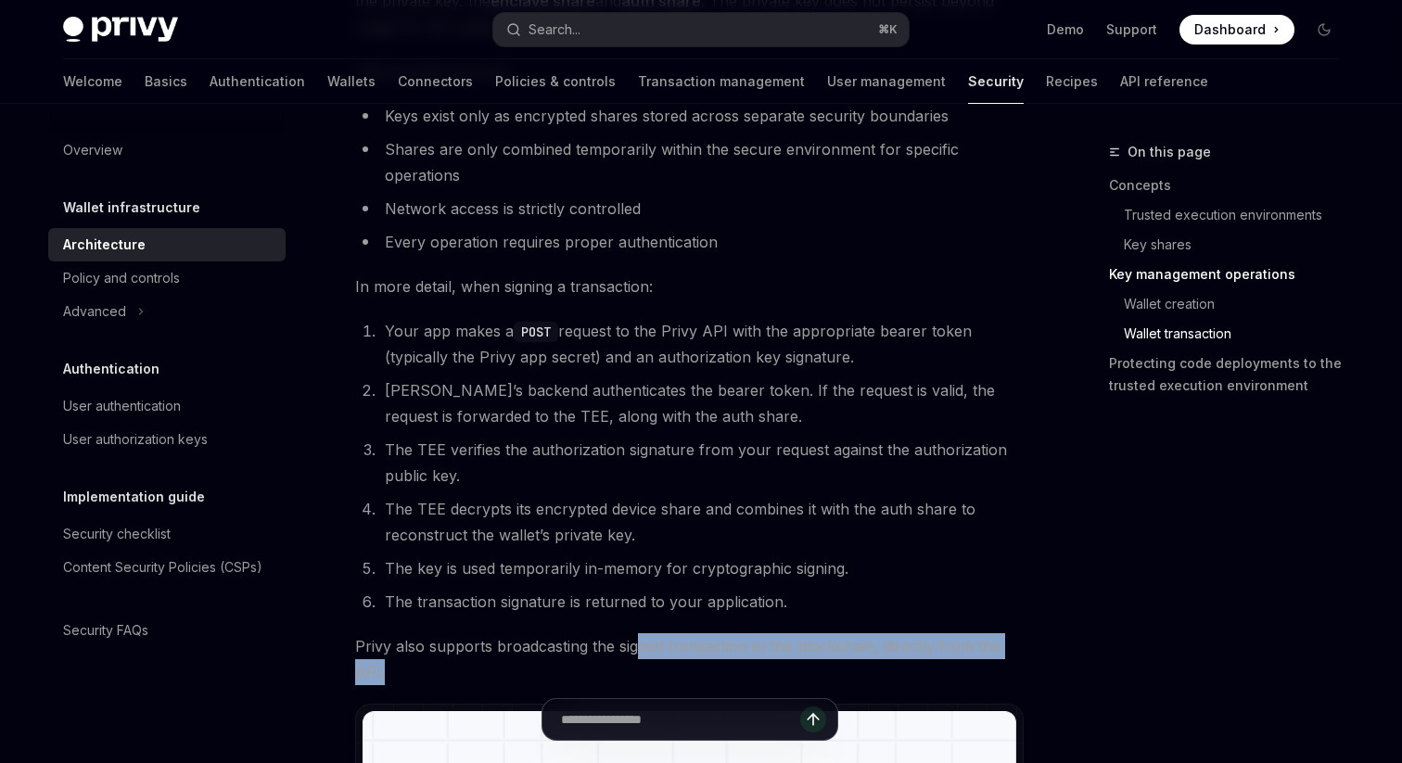
scroll to position [2712, 0]
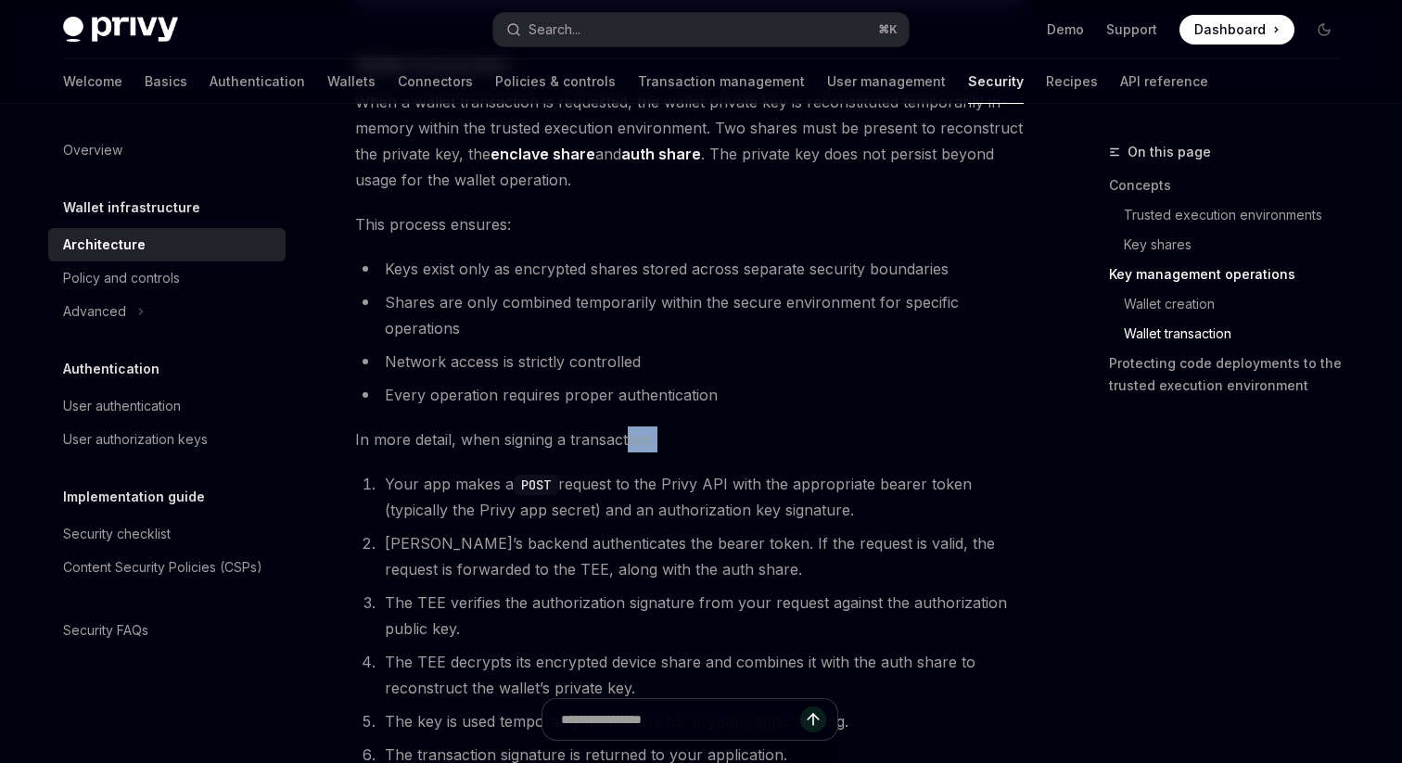
drag, startPoint x: 627, startPoint y: 443, endPoint x: 573, endPoint y: 462, distance: 56.9
click at [645, 484] on li "Your app makes a POST request to the Privy API with the appropriate bearer toke…" at bounding box center [701, 497] width 645 height 52
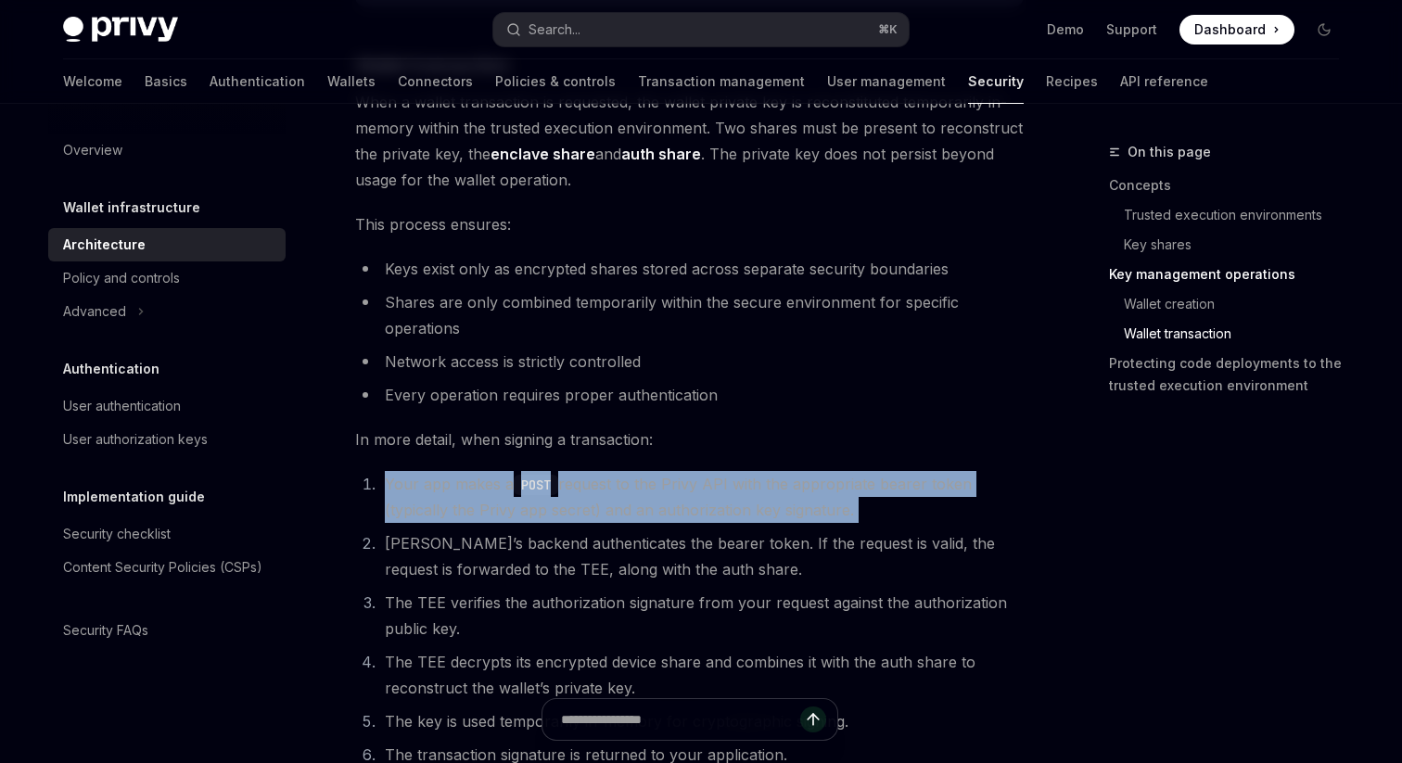
click at [645, 484] on li "Your app makes a POST request to the Privy API with the appropriate bearer toke…" at bounding box center [701, 497] width 645 height 52
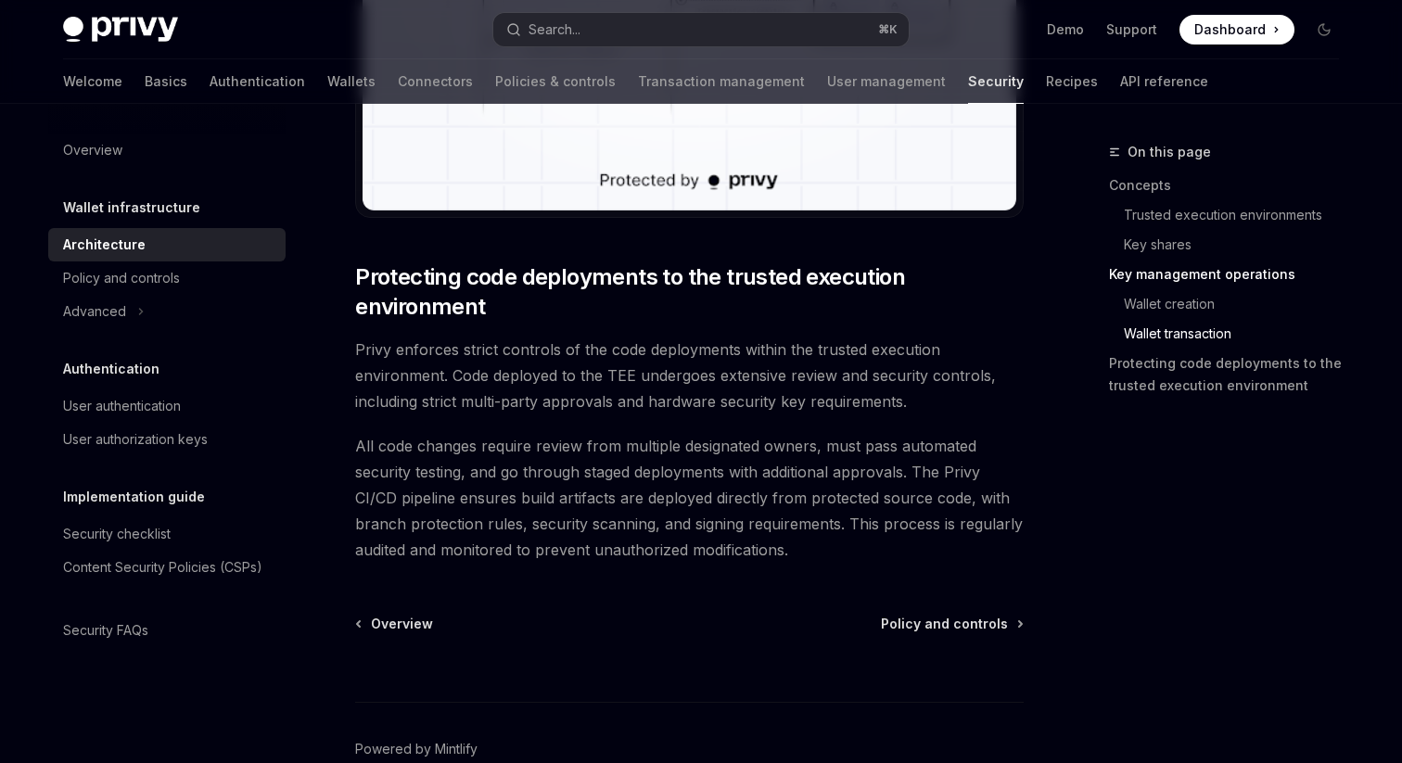
scroll to position [3844, 0]
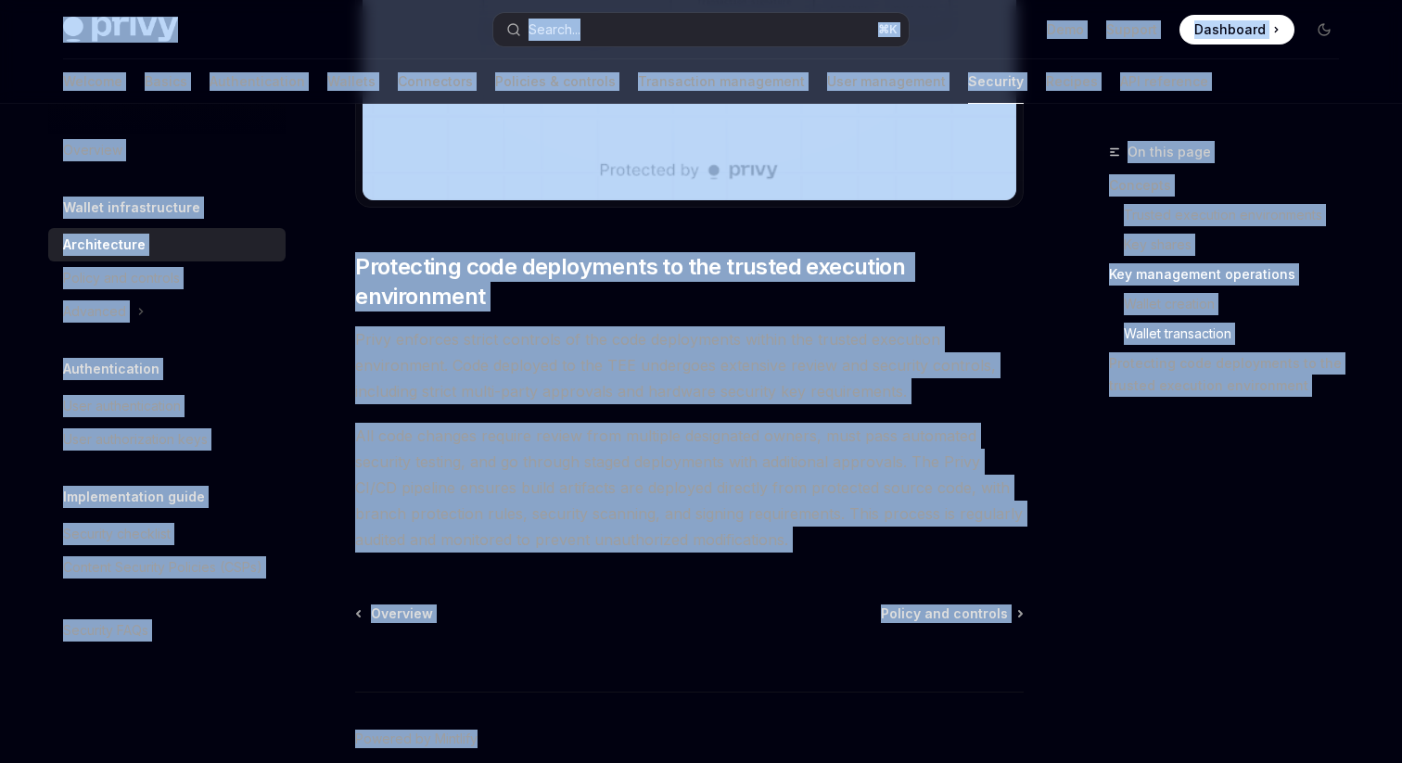
copy div "Lorem Ipsu dolo sita Consec... ⌘ A Elit Seddoei Temporinc Utlaboree Dolore... M…"
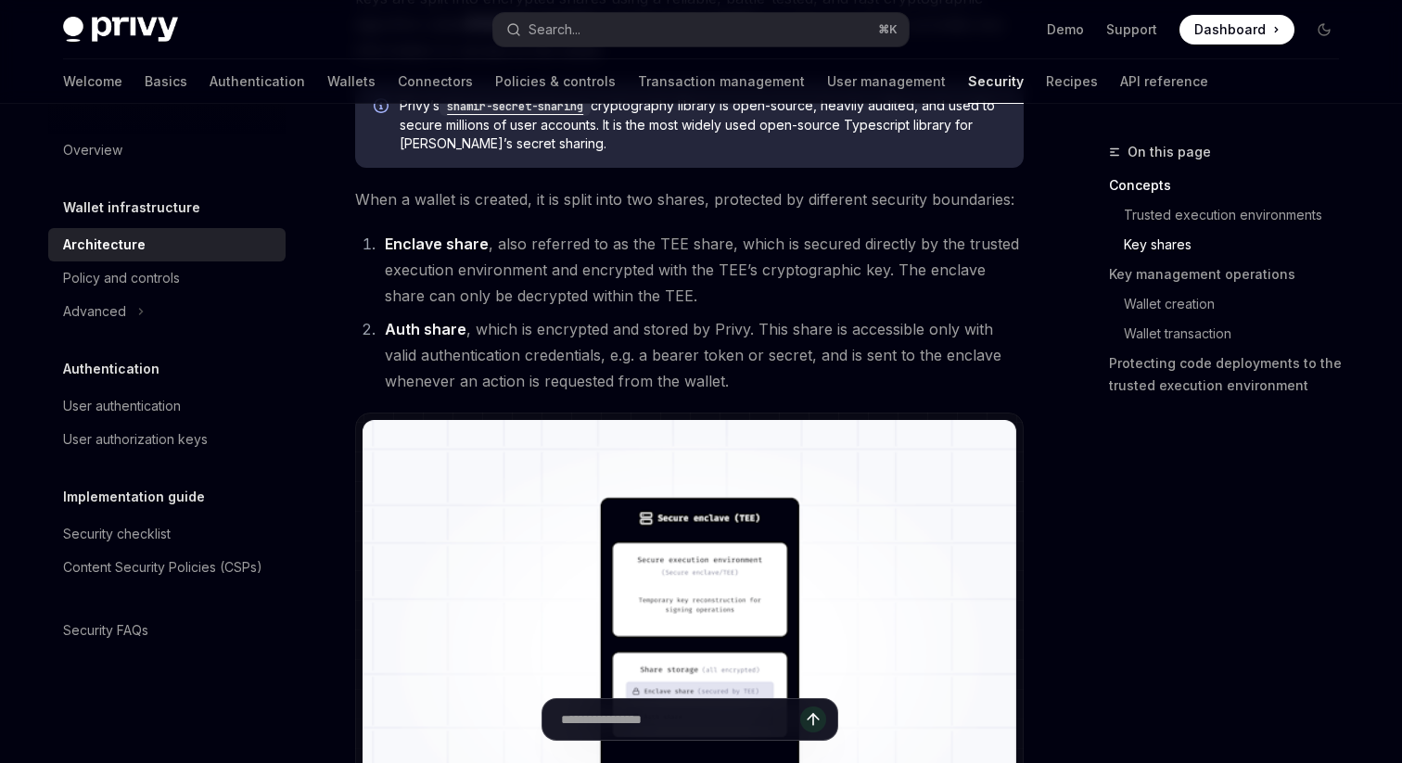
scroll to position [1175, 0]
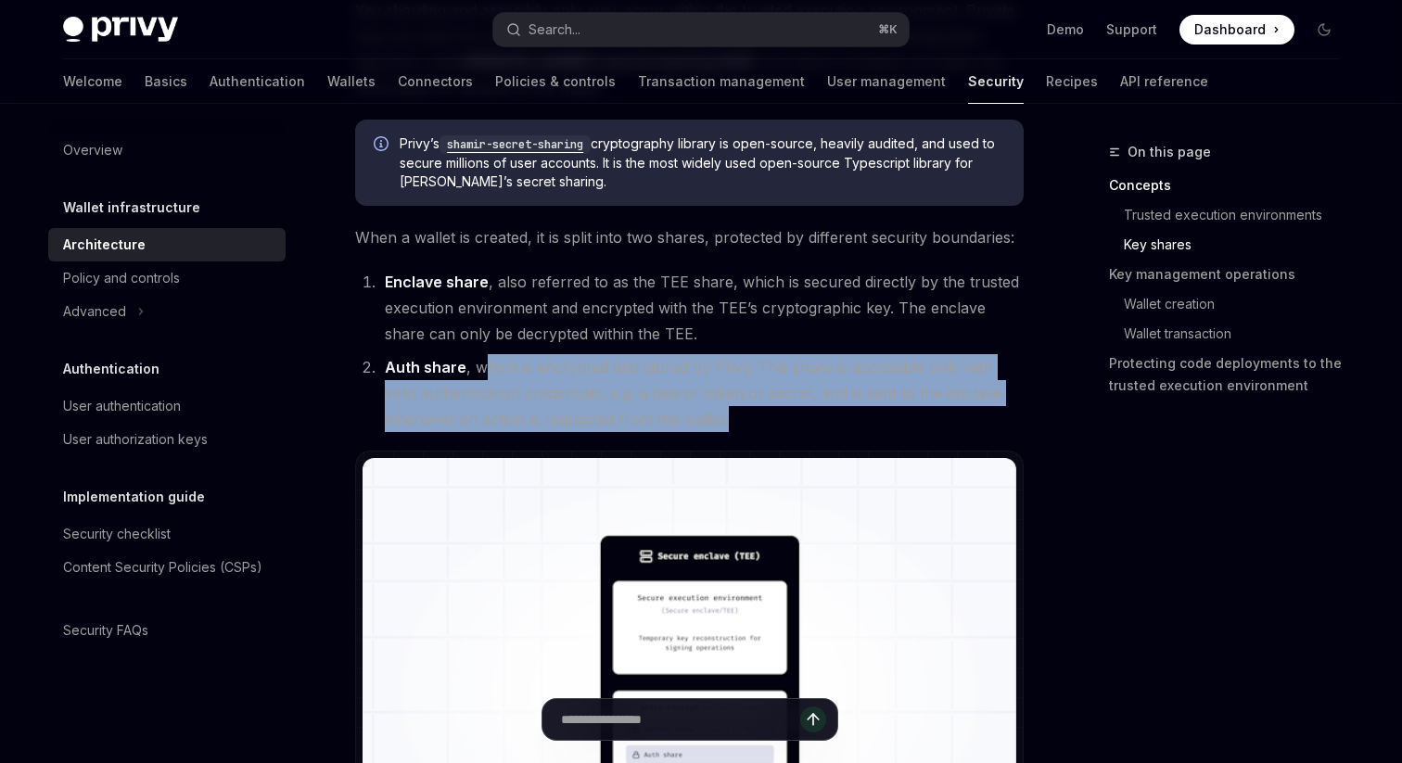
drag, startPoint x: 482, startPoint y: 365, endPoint x: 761, endPoint y: 427, distance: 284.9
click at [761, 427] on li "Auth share , which is encrypted and stored by Privy. This share is accessible o…" at bounding box center [701, 393] width 645 height 78
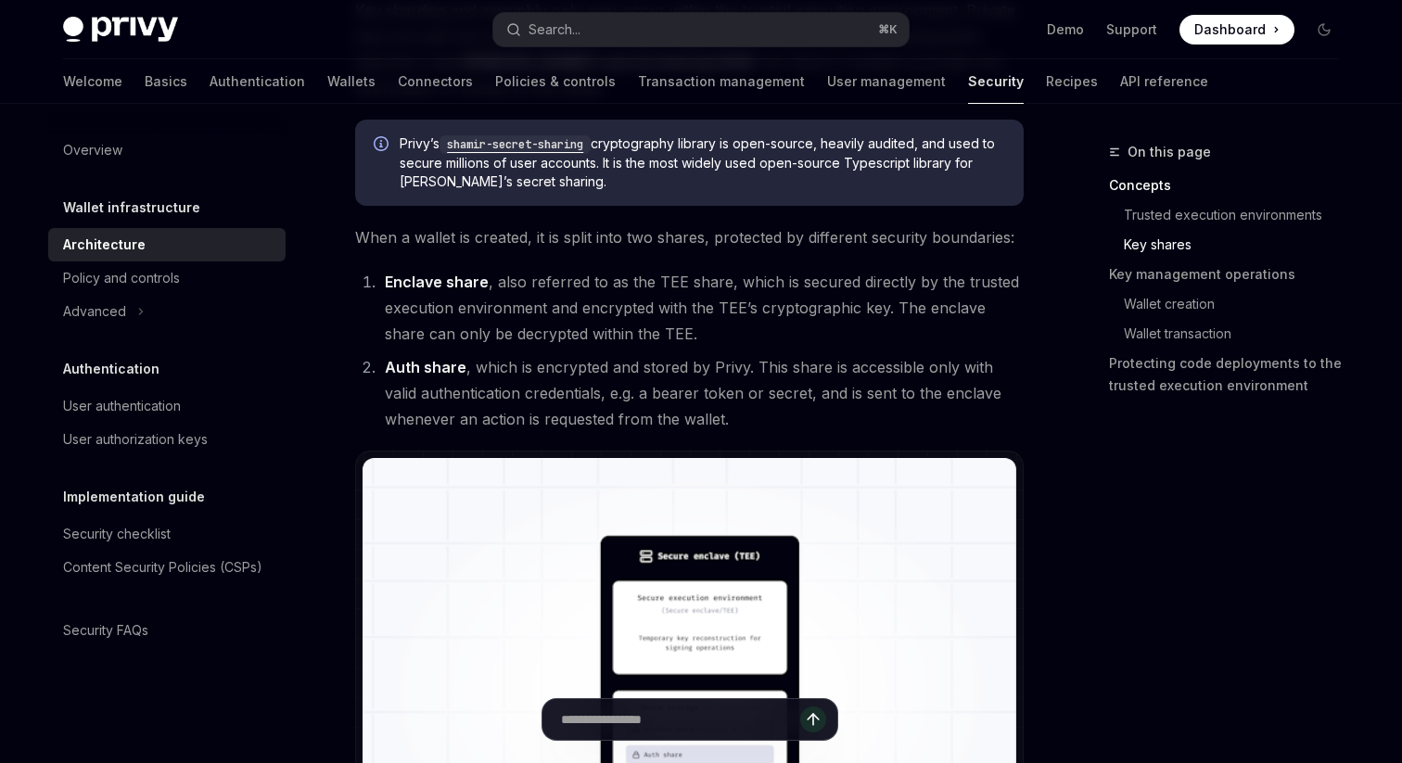
click at [761, 428] on li "Auth share , which is encrypted and stored by Privy. This share is accessible o…" at bounding box center [701, 393] width 645 height 78
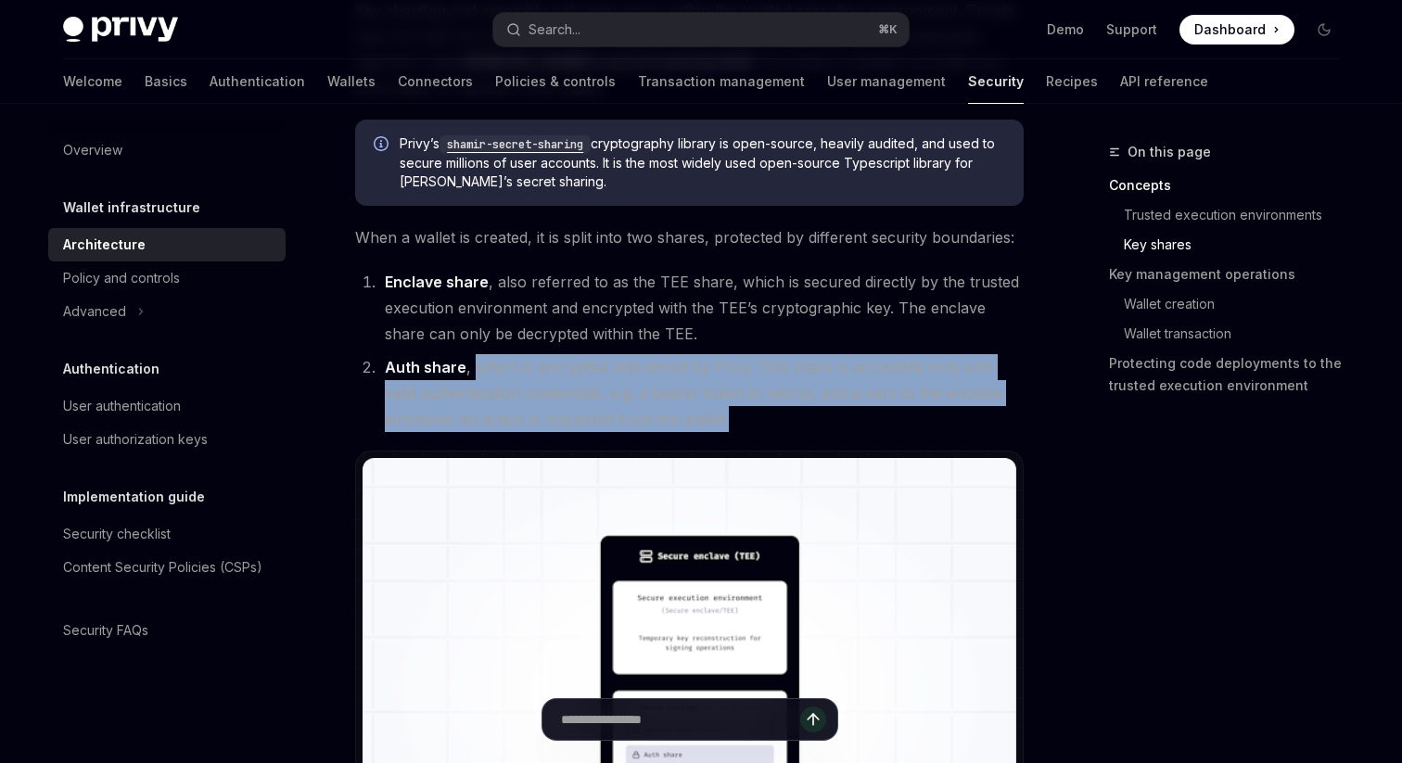
drag, startPoint x: 763, startPoint y: 428, endPoint x: 473, endPoint y: 362, distance: 297.7
click at [473, 362] on li "Auth share , which is encrypted and stored by Privy. This share is accessible o…" at bounding box center [701, 393] width 645 height 78
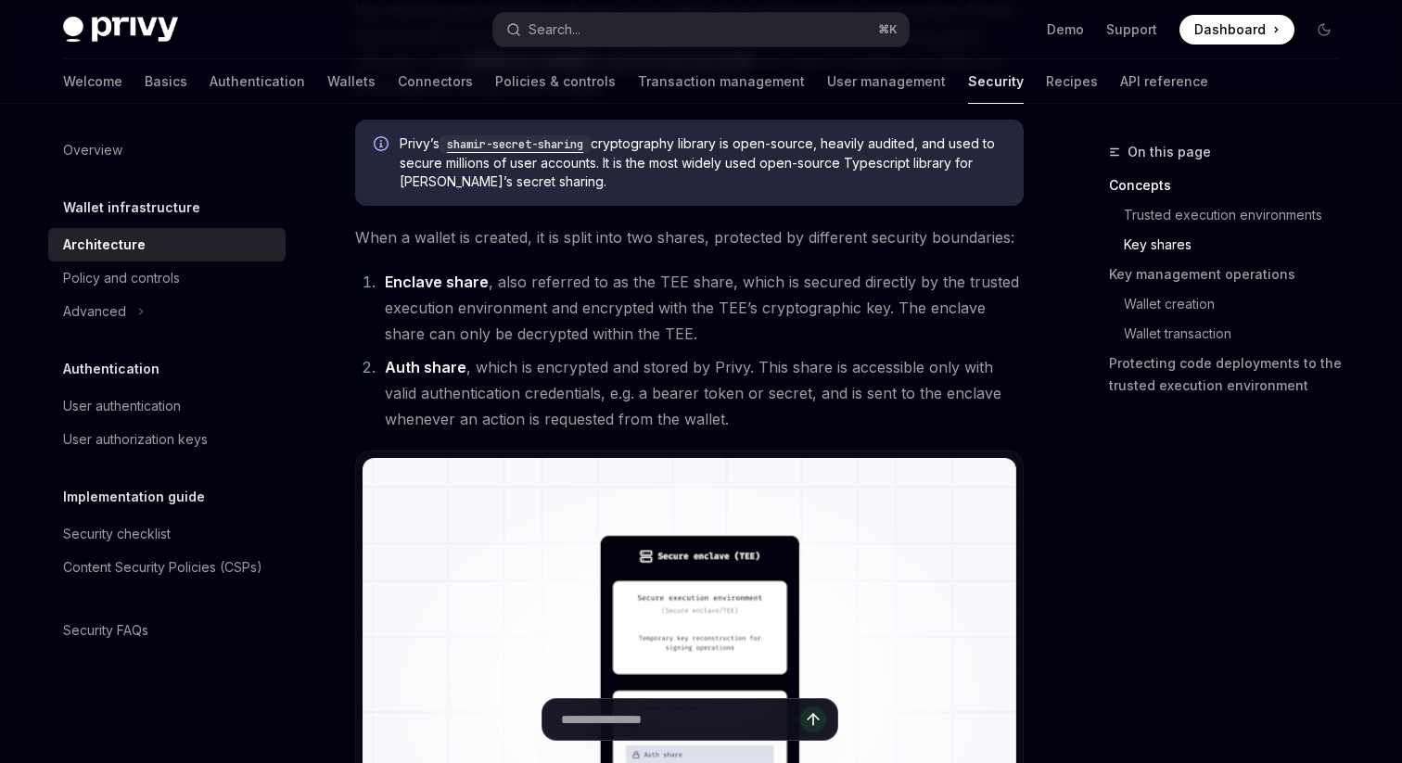
click at [734, 348] on ol "Enclave share , also referred to as the TEE share, which is secured directly by…" at bounding box center [689, 350] width 669 height 163
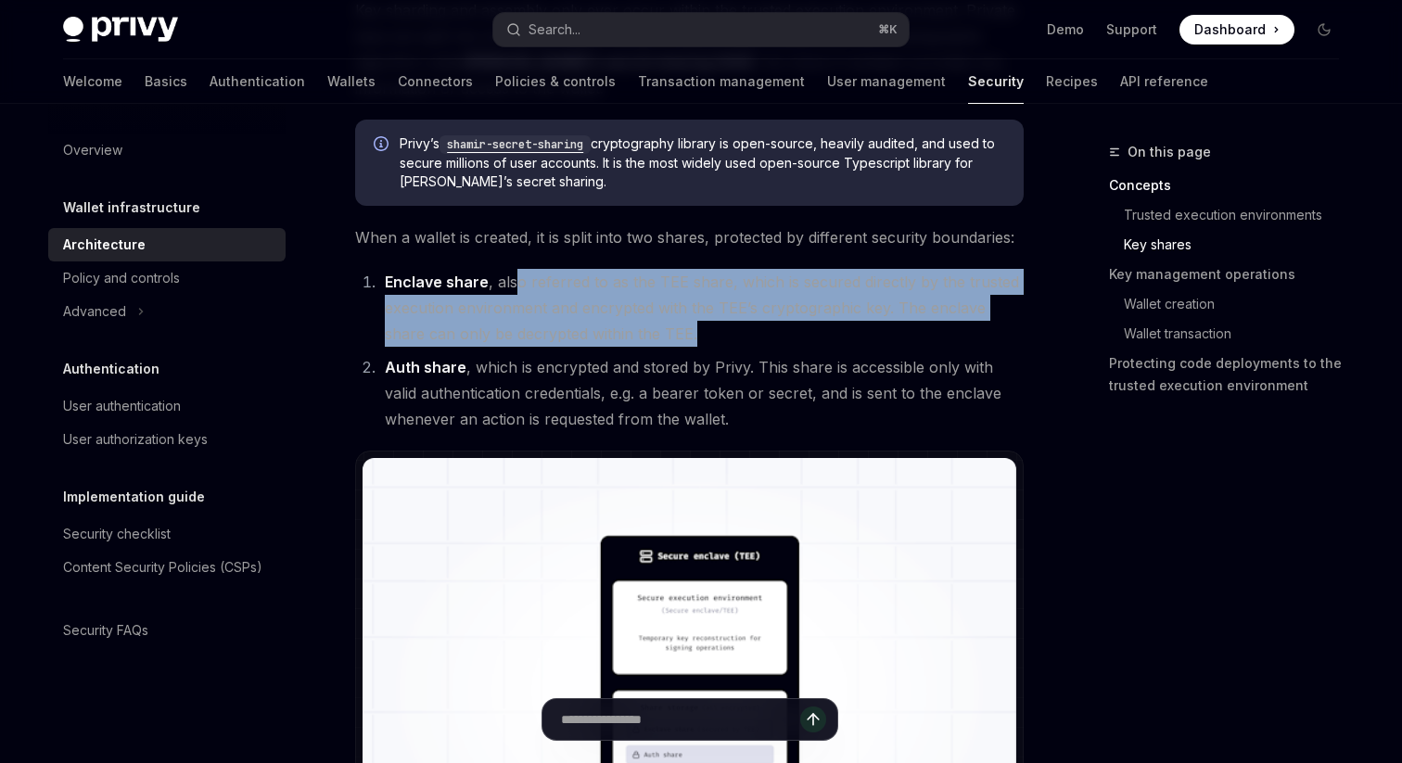
drag, startPoint x: 735, startPoint y: 336, endPoint x: 513, endPoint y: 277, distance: 229.2
click at [513, 277] on li "Enclave share , also referred to as the TEE share, which is secured directly by…" at bounding box center [701, 308] width 645 height 78
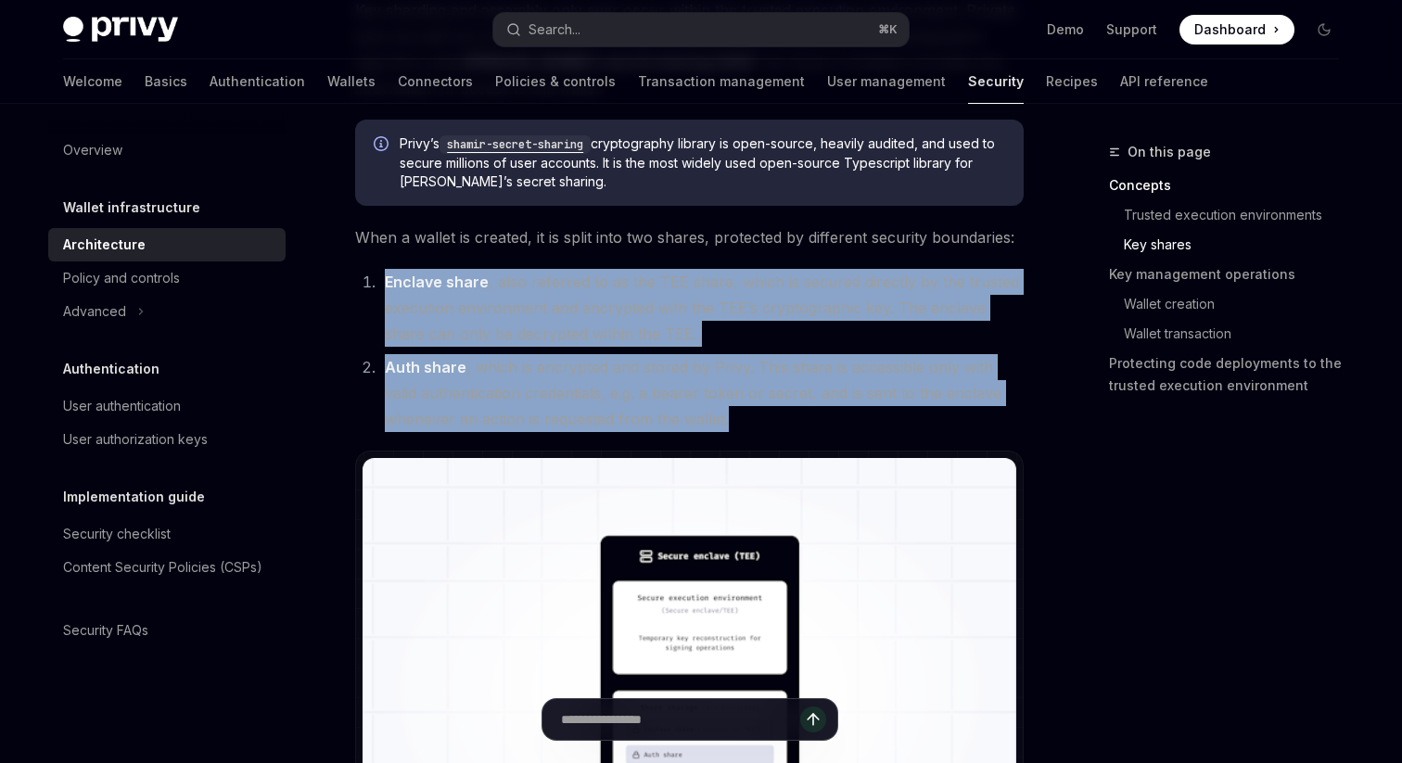
drag, startPoint x: 787, startPoint y: 419, endPoint x: 717, endPoint y: 262, distance: 171.9
click at [692, 336] on li "Enclave share , also referred to as the TEE share, which is secured directly by…" at bounding box center [701, 308] width 645 height 78
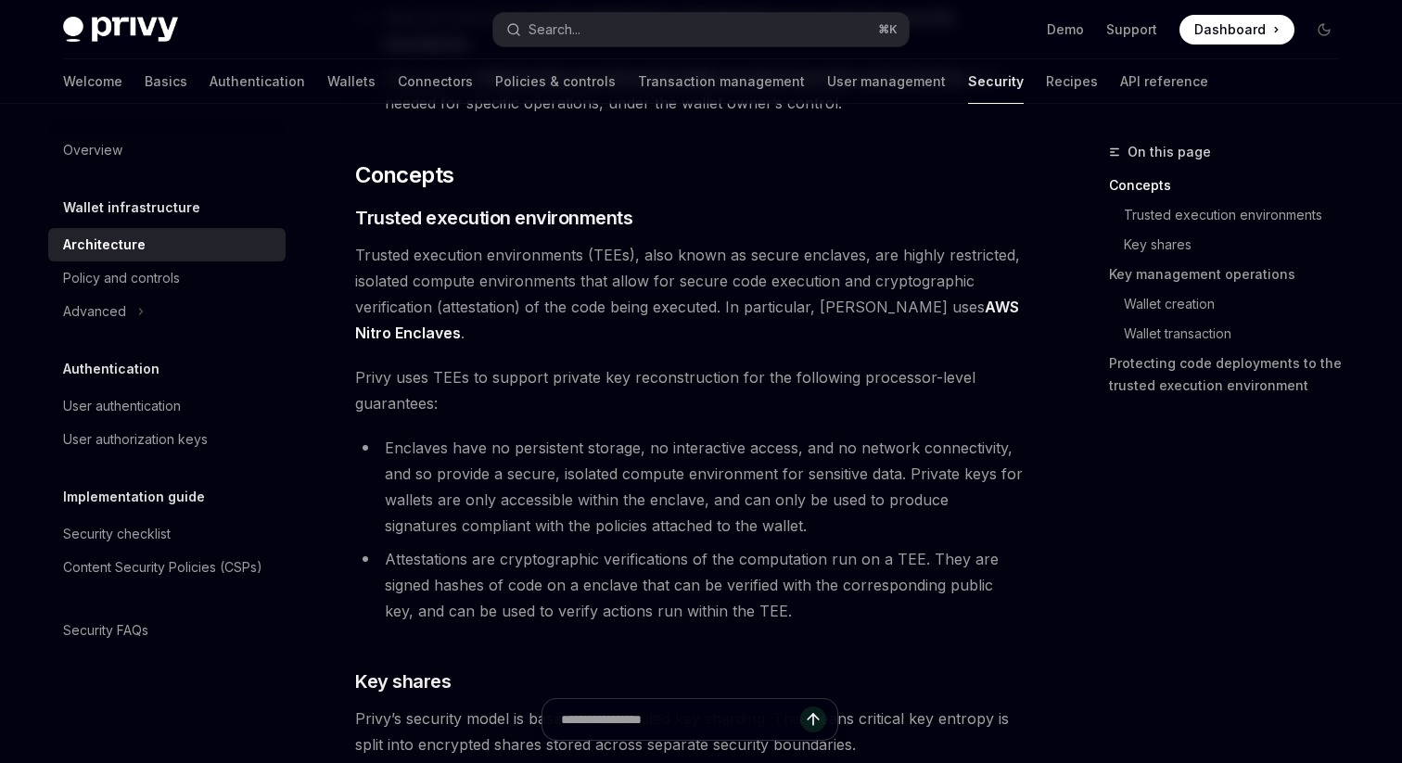
scroll to position [298, 0]
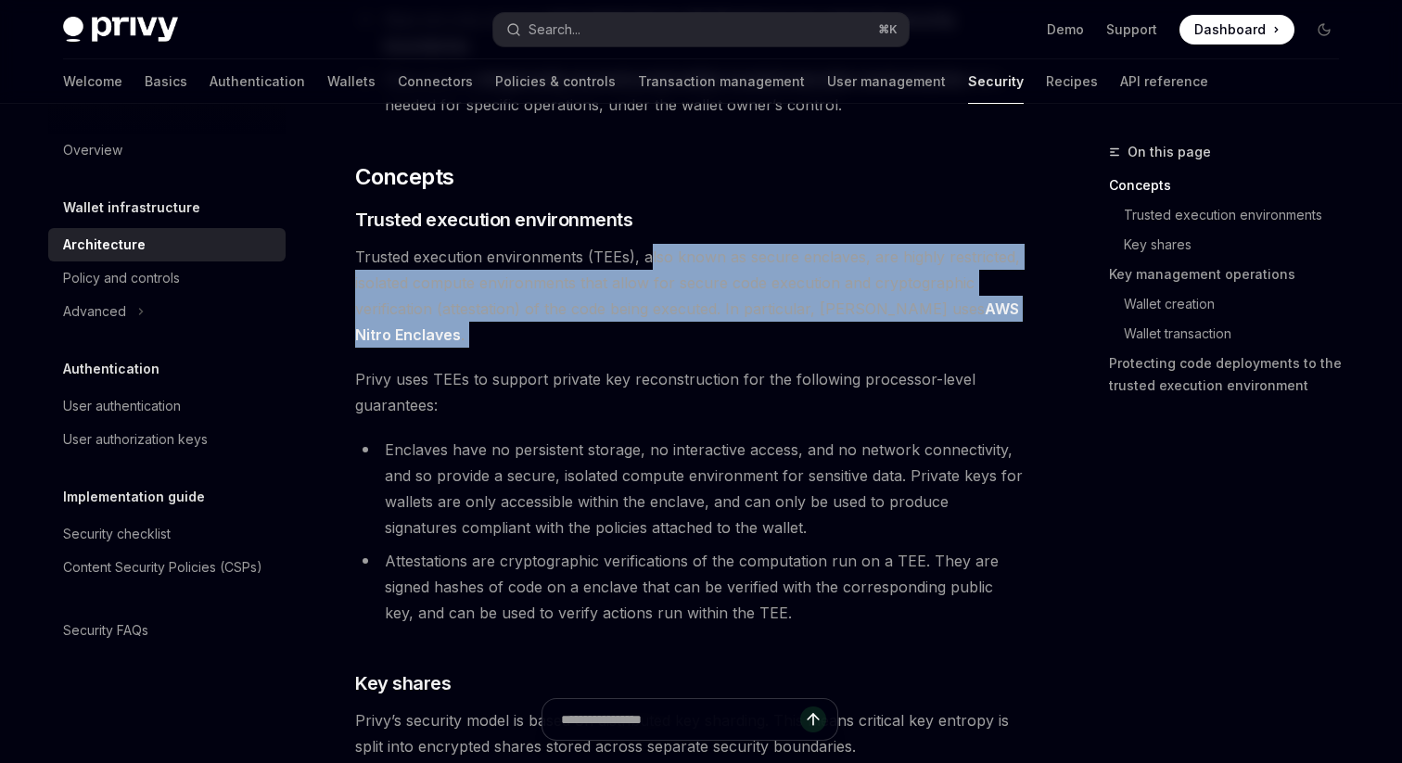
drag, startPoint x: 706, startPoint y: 352, endPoint x: 644, endPoint y: 246, distance: 122.6
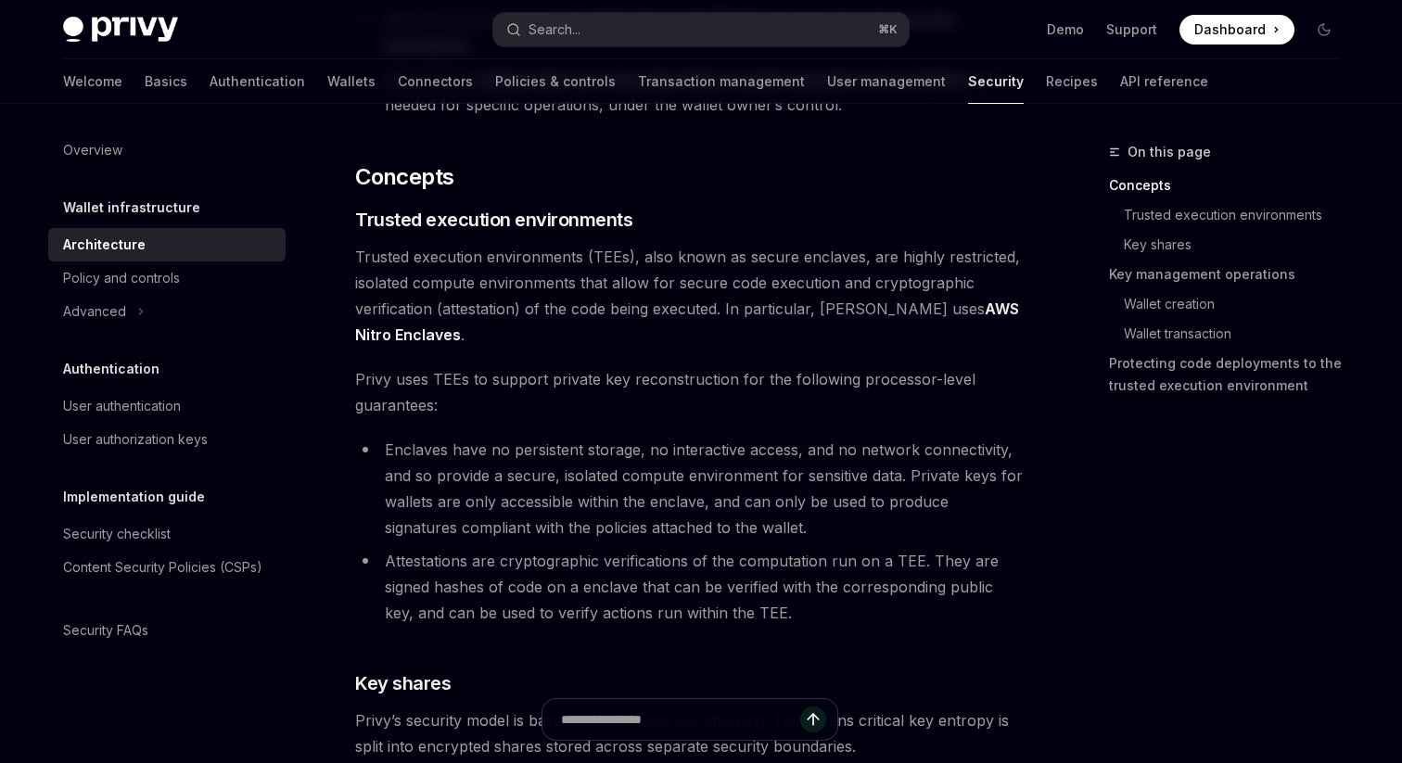
click at [659, 337] on span "Trusted execution environments (TEEs), also known as secure enclaves, are highl…" at bounding box center [689, 296] width 669 height 104
click at [940, 308] on link "AWS Nitro Enclaves" at bounding box center [687, 322] width 664 height 45
